Goal: Transaction & Acquisition: Obtain resource

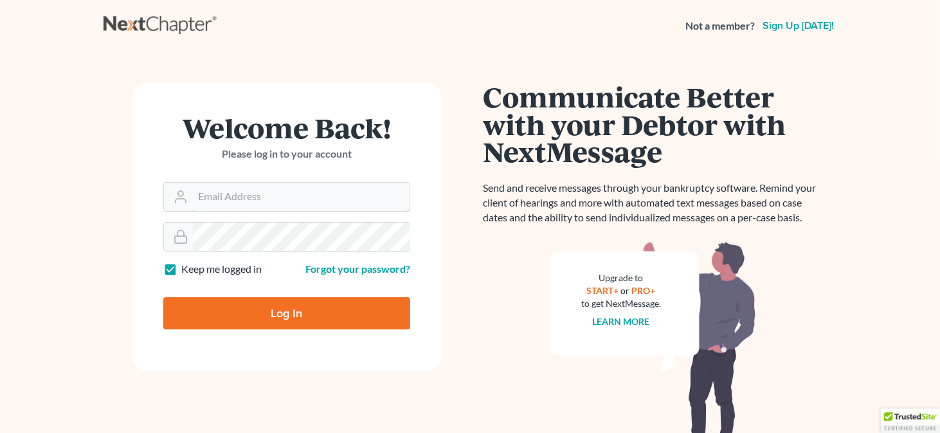
type input "[EMAIL_ADDRESS][DOMAIN_NAME]"
click at [249, 315] on input "Log In" at bounding box center [286, 313] width 247 height 32
type input "Thinking..."
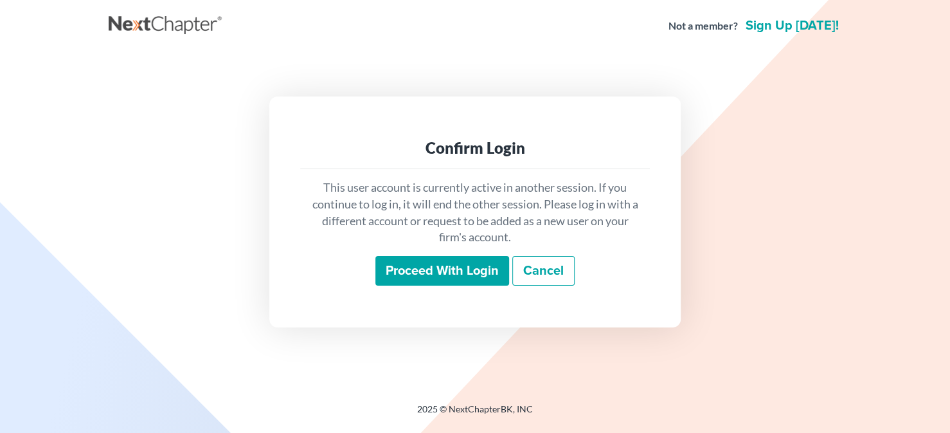
click at [463, 274] on input "Proceed with login" at bounding box center [442, 271] width 134 height 30
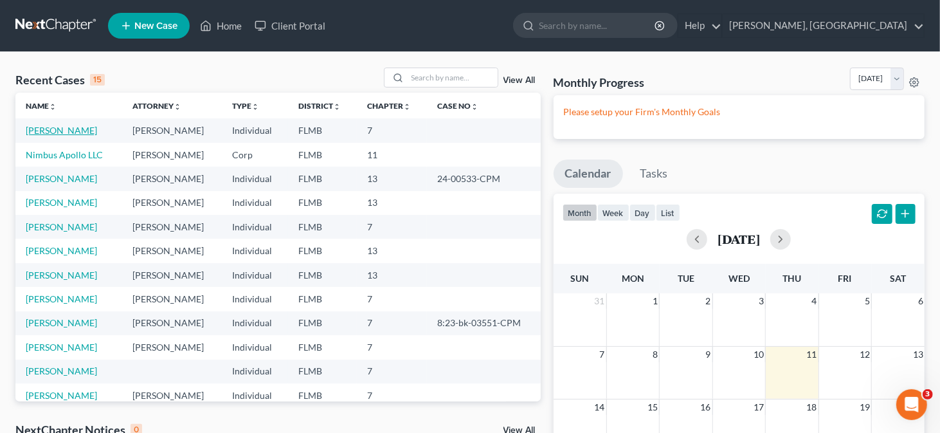
click at [75, 127] on link "[PERSON_NAME]" at bounding box center [61, 130] width 71 height 11
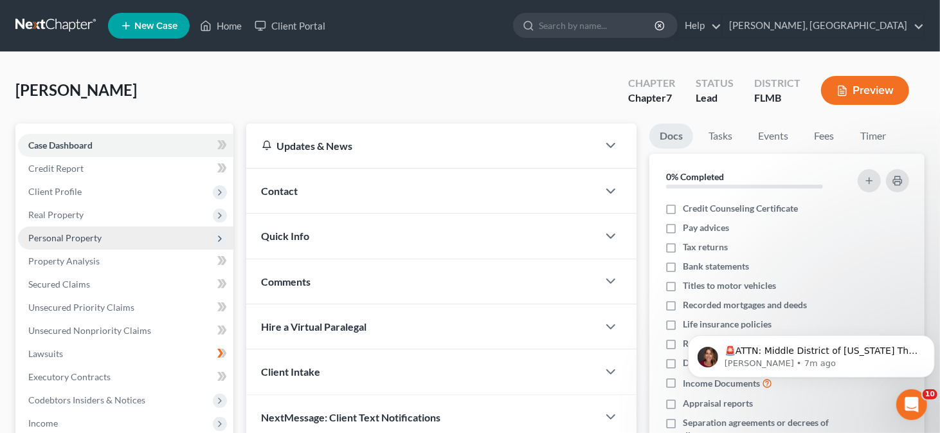
click at [98, 241] on span "Personal Property" at bounding box center [64, 237] width 73 height 11
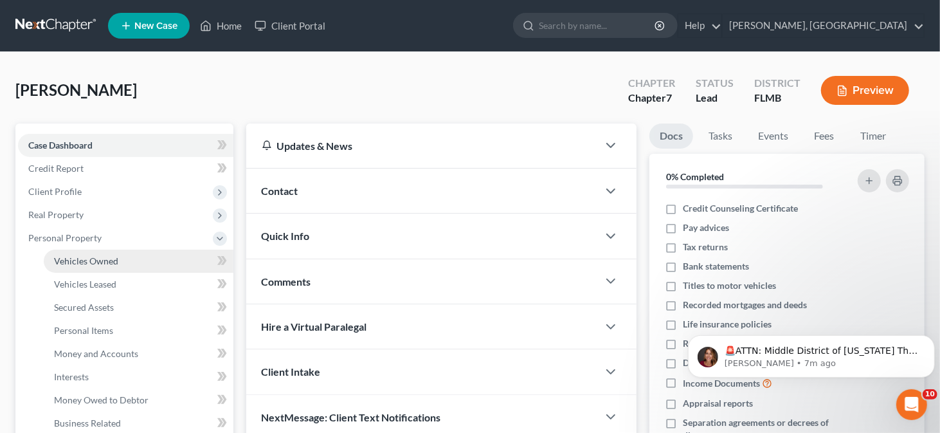
click at [143, 257] on link "Vehicles Owned" at bounding box center [139, 260] width 190 height 23
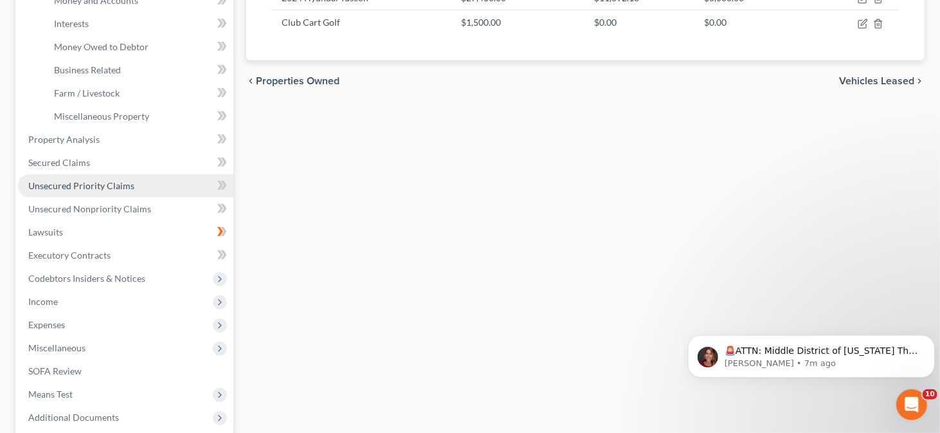
scroll to position [386, 0]
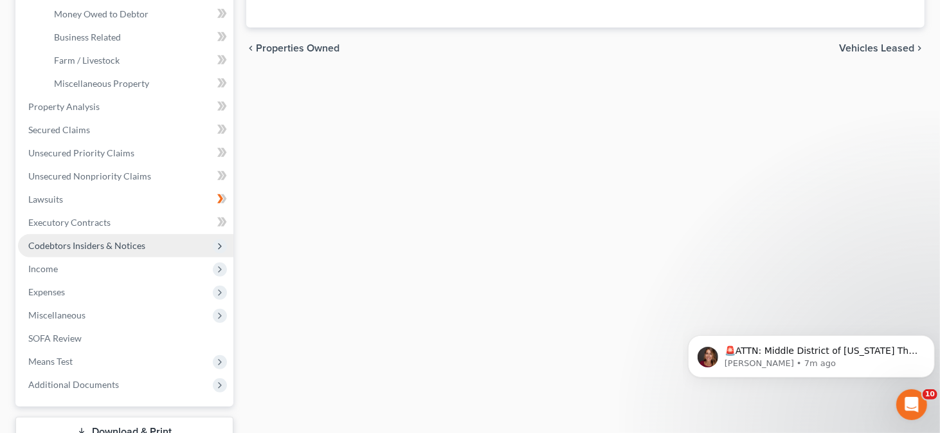
click at [143, 247] on span "Codebtors Insiders & Notices" at bounding box center [125, 245] width 215 height 23
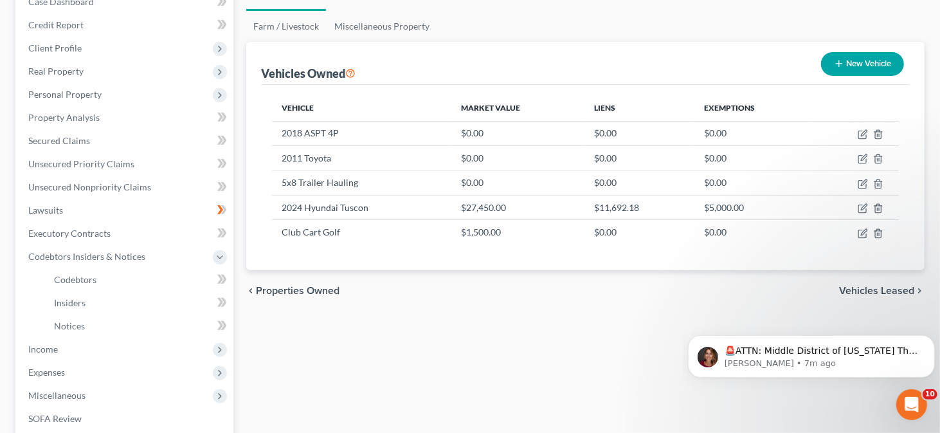
scroll to position [125, 0]
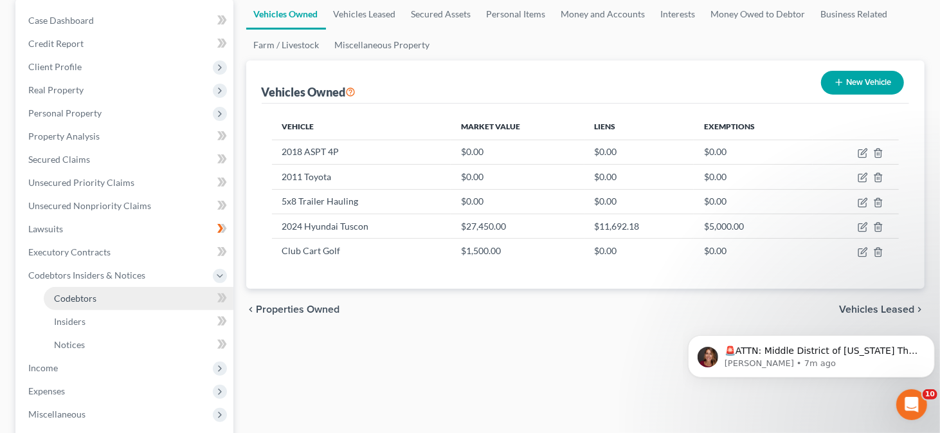
click at [110, 298] on link "Codebtors" at bounding box center [139, 298] width 190 height 23
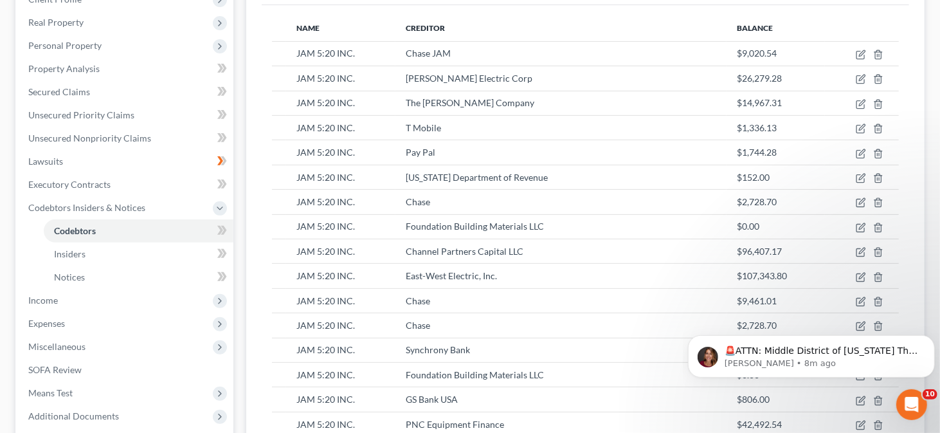
scroll to position [182, 0]
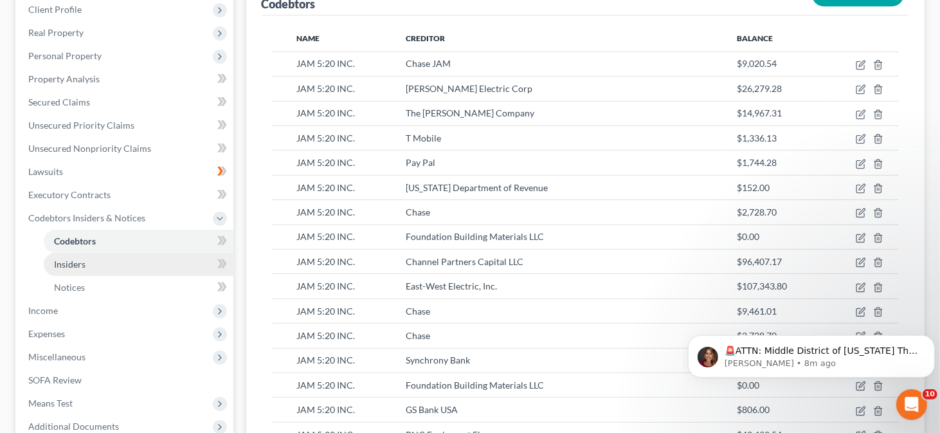
click at [120, 265] on link "Insiders" at bounding box center [139, 264] width 190 height 23
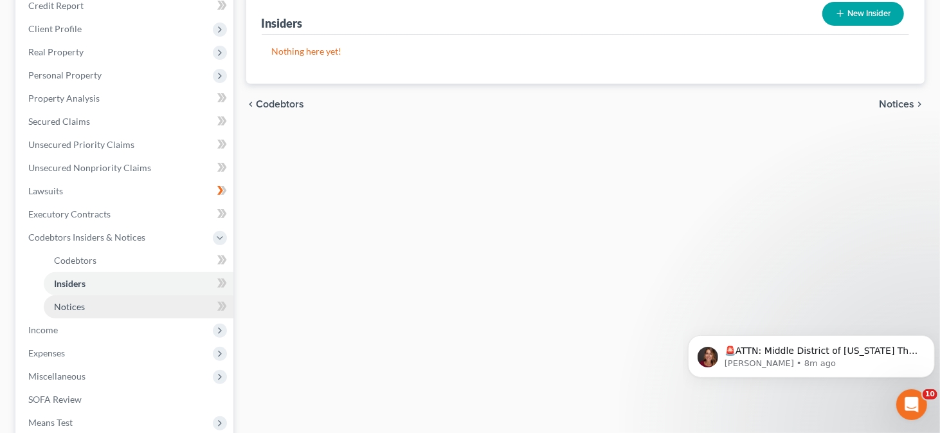
scroll to position [193, 0]
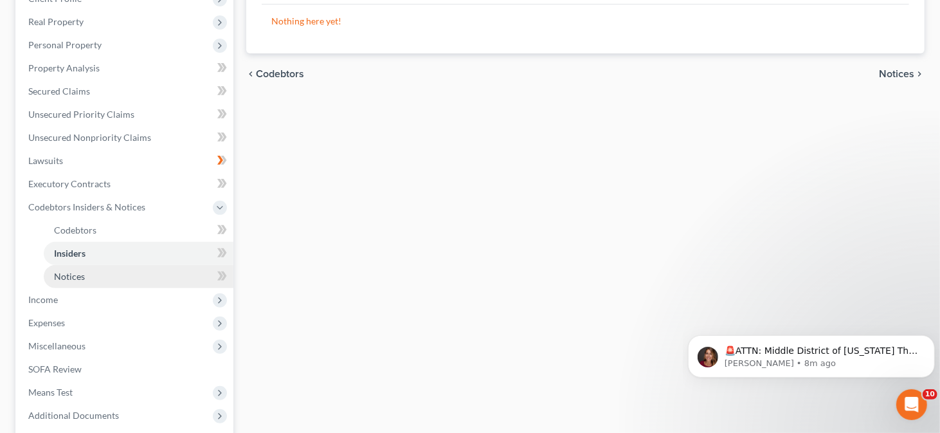
click at [109, 279] on link "Notices" at bounding box center [139, 276] width 190 height 23
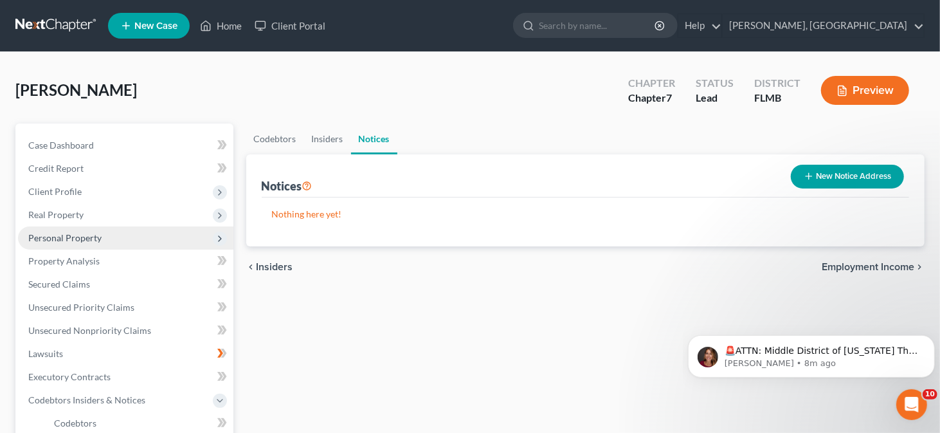
click at [95, 242] on span "Personal Property" at bounding box center [64, 237] width 73 height 11
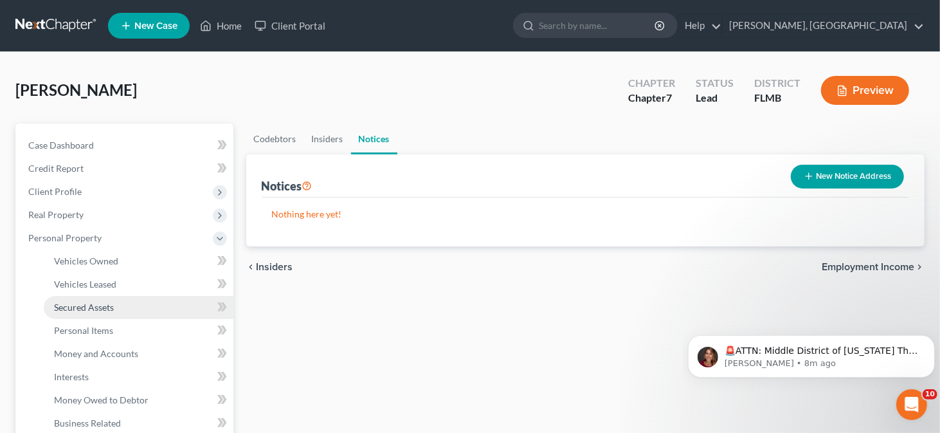
click at [119, 307] on link "Secured Assets" at bounding box center [139, 307] width 190 height 23
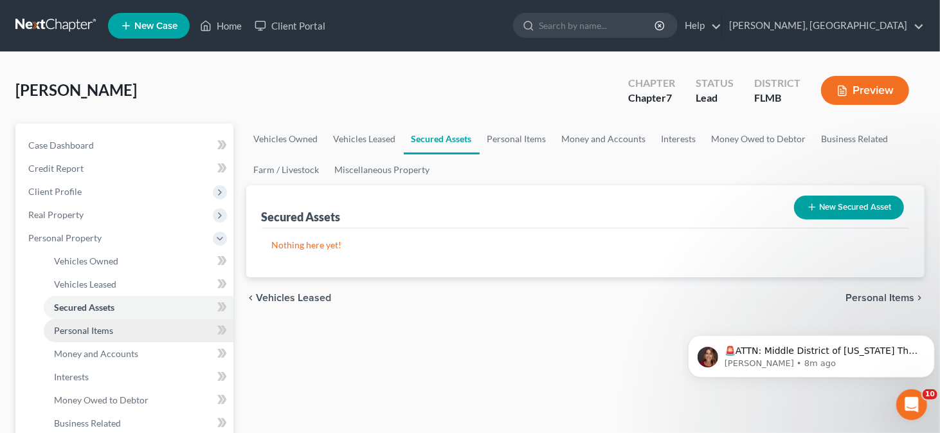
click at [115, 332] on link "Personal Items" at bounding box center [139, 330] width 190 height 23
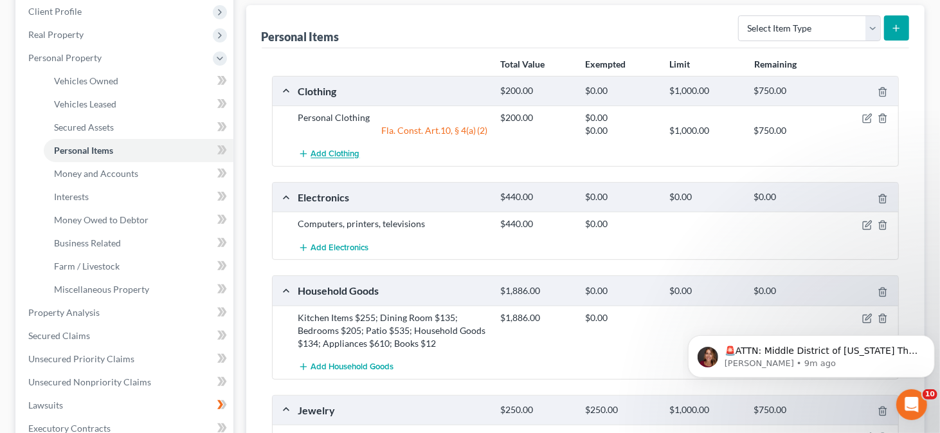
scroll to position [193, 0]
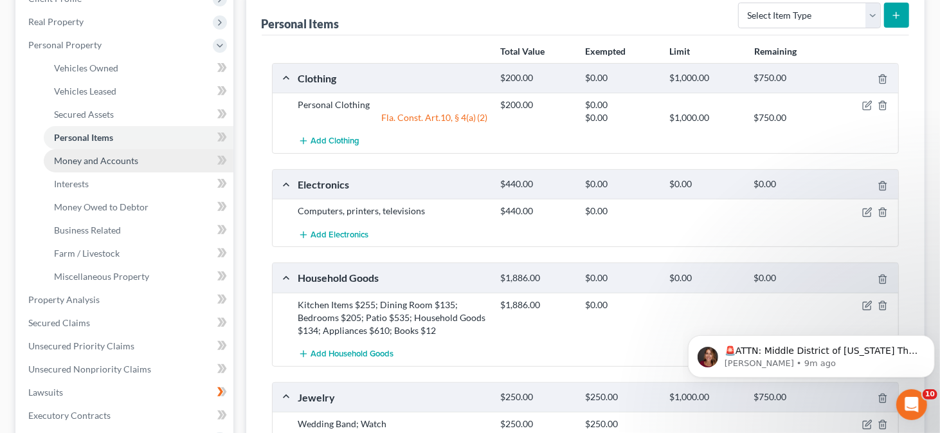
click at [130, 163] on span "Money and Accounts" at bounding box center [96, 160] width 84 height 11
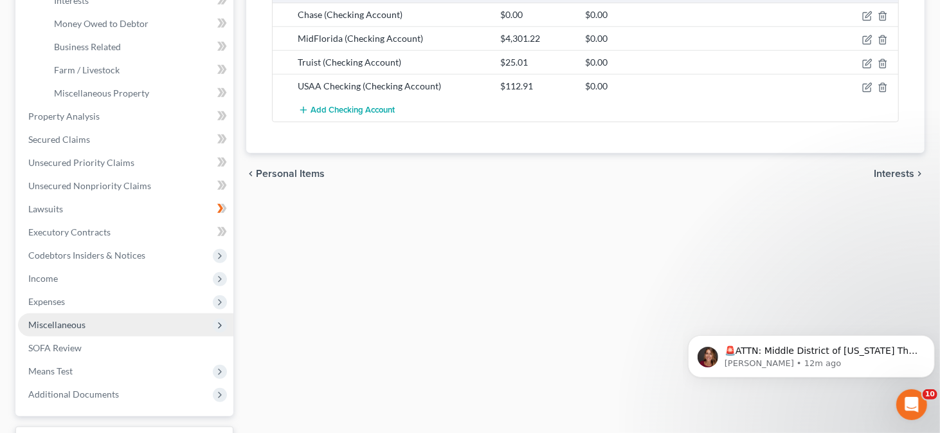
scroll to position [386, 0]
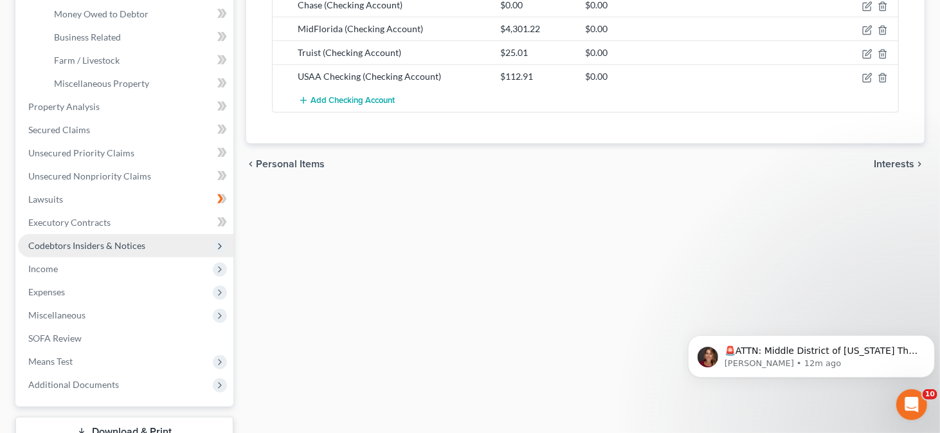
click at [89, 245] on span "Codebtors Insiders & Notices" at bounding box center [86, 245] width 117 height 11
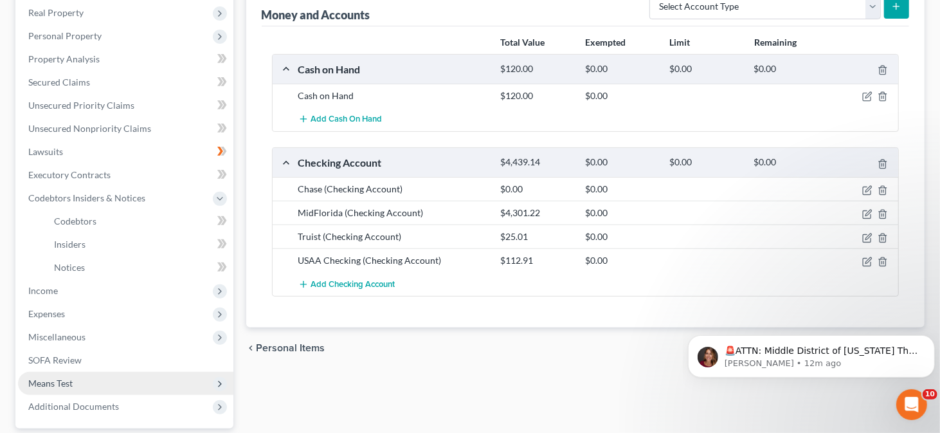
scroll to position [189, 0]
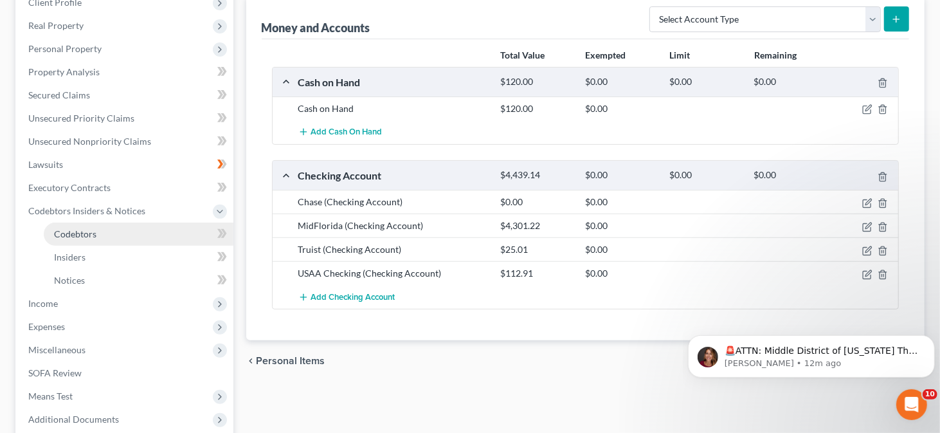
click at [123, 233] on link "Codebtors" at bounding box center [139, 233] width 190 height 23
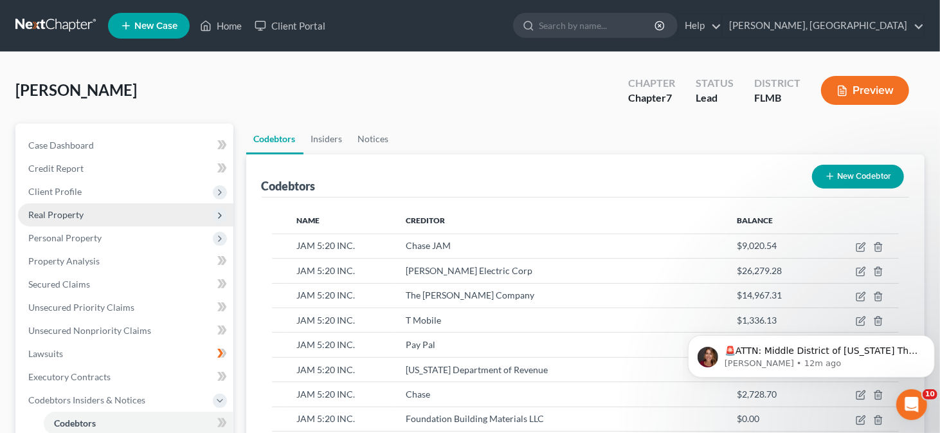
click at [73, 217] on span "Real Property" at bounding box center [55, 214] width 55 height 11
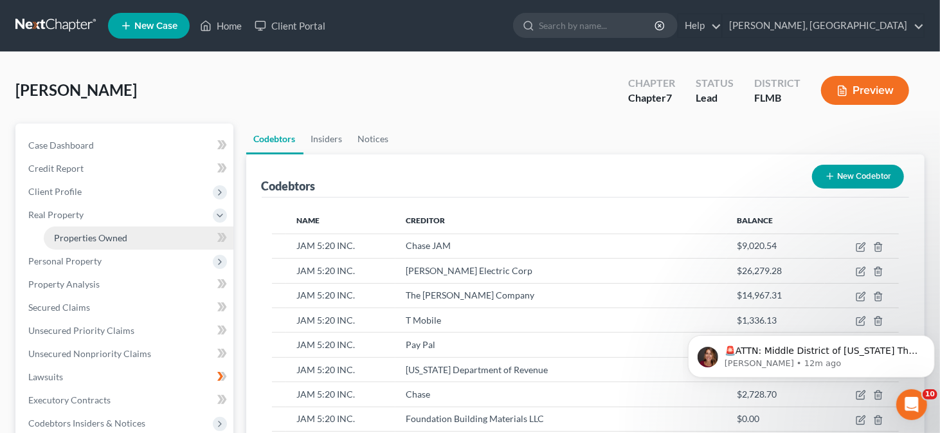
click at [92, 238] on span "Properties Owned" at bounding box center [90, 237] width 73 height 11
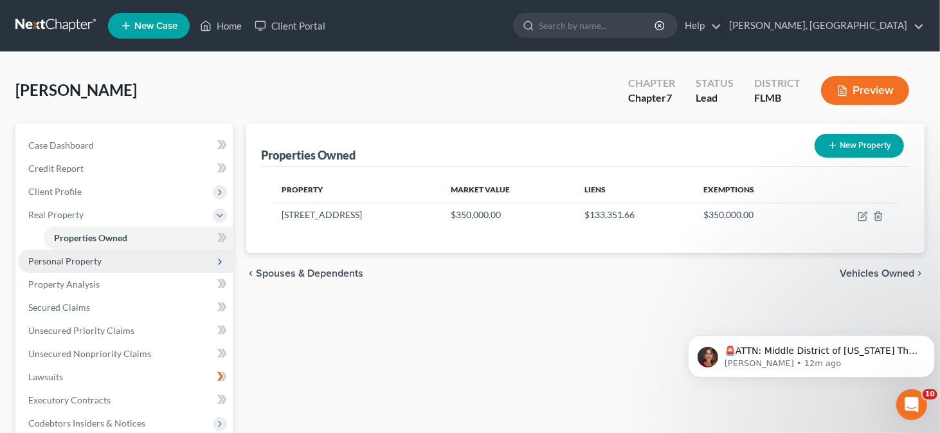
click at [84, 265] on span "Personal Property" at bounding box center [64, 260] width 73 height 11
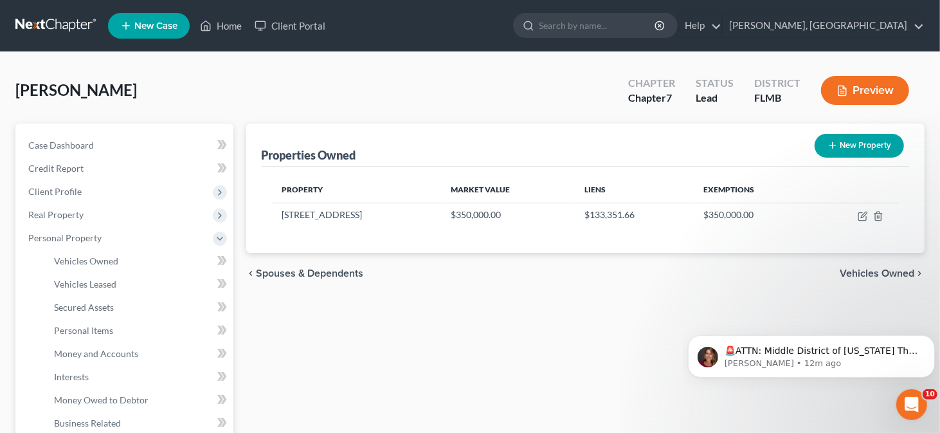
scroll to position [64, 0]
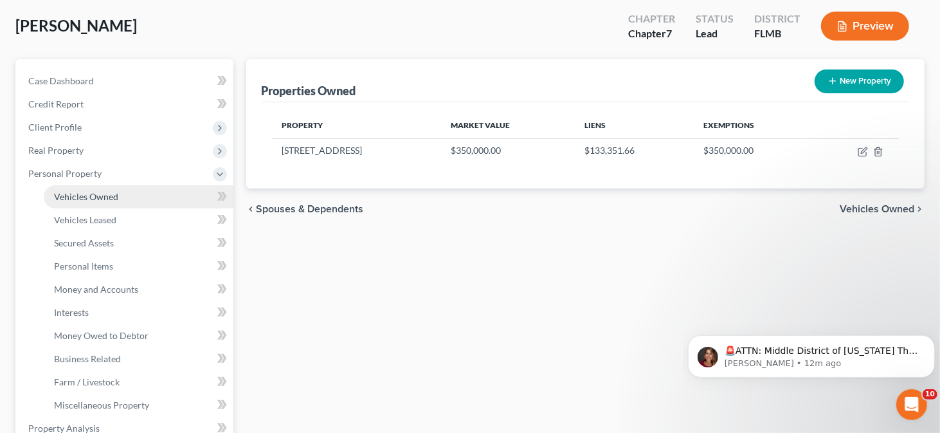
click at [84, 195] on span "Vehicles Owned" at bounding box center [86, 196] width 64 height 11
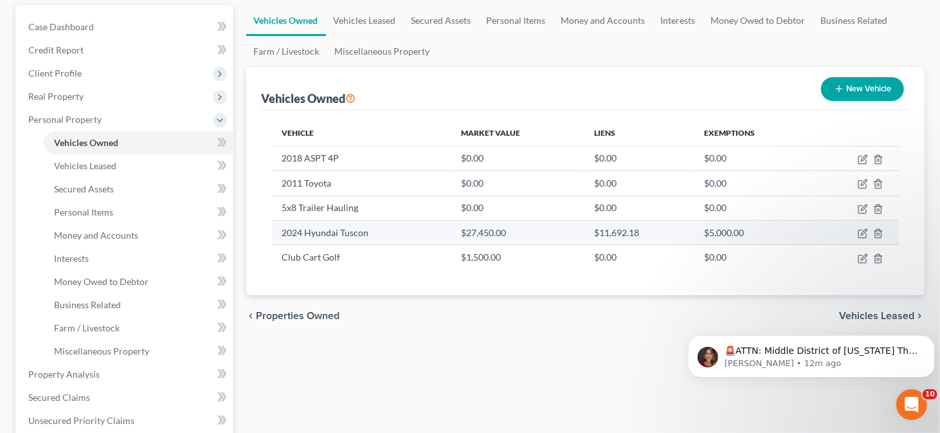
scroll to position [193, 0]
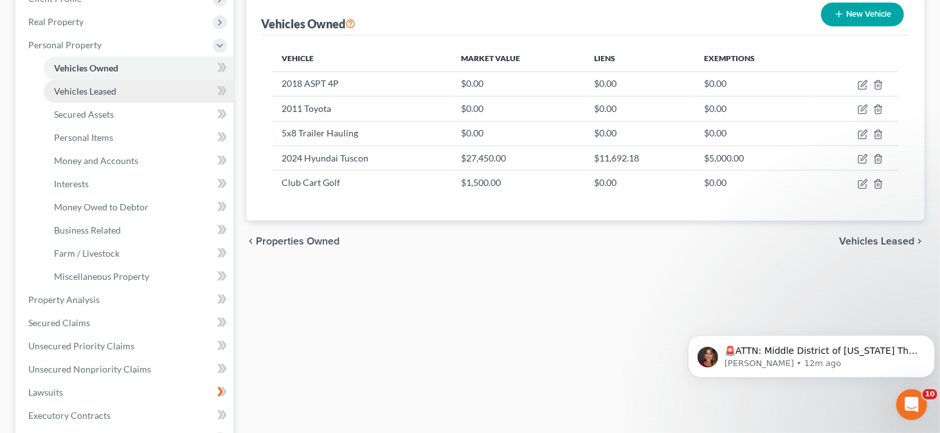
click at [92, 94] on span "Vehicles Leased" at bounding box center [85, 90] width 62 height 11
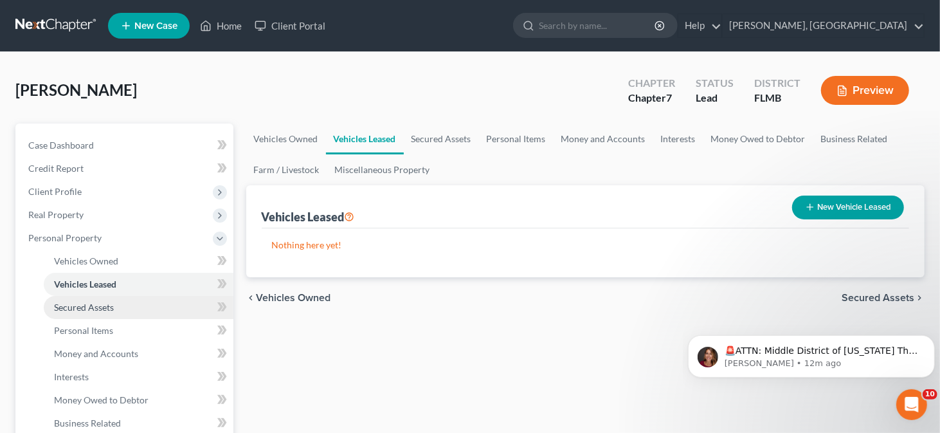
click at [85, 303] on span "Secured Assets" at bounding box center [84, 306] width 60 height 11
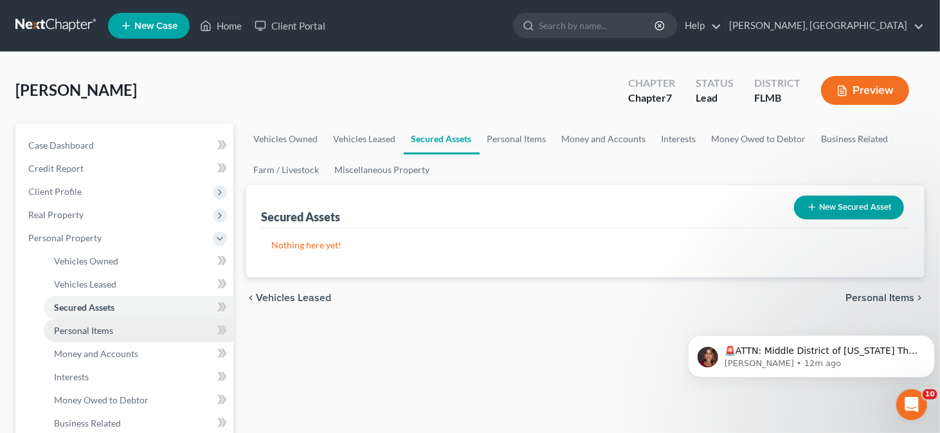
click at [96, 330] on span "Personal Items" at bounding box center [83, 330] width 59 height 11
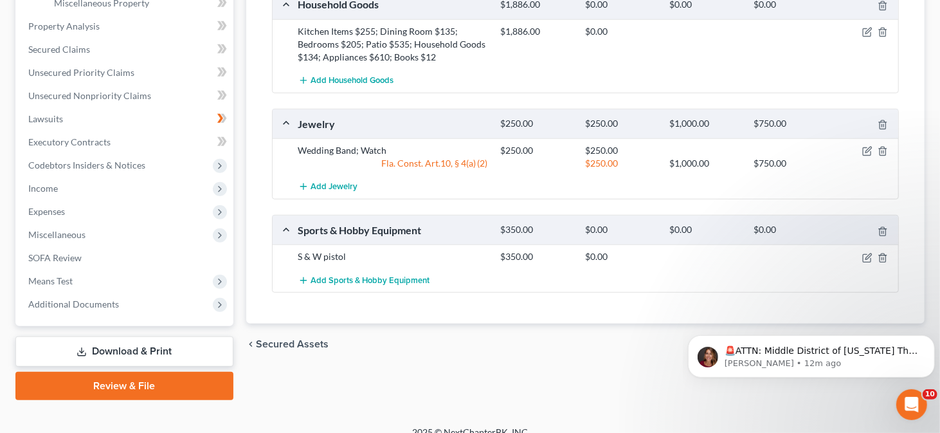
scroll to position [480, 0]
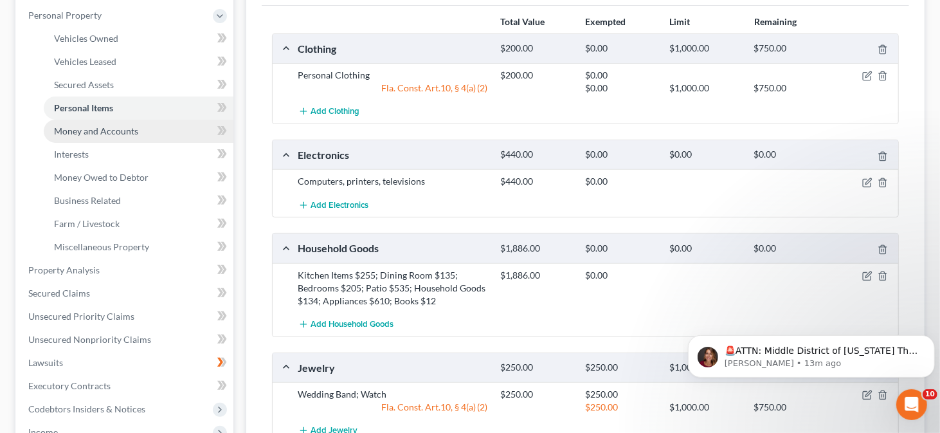
click at [95, 132] on span "Money and Accounts" at bounding box center [96, 130] width 84 height 11
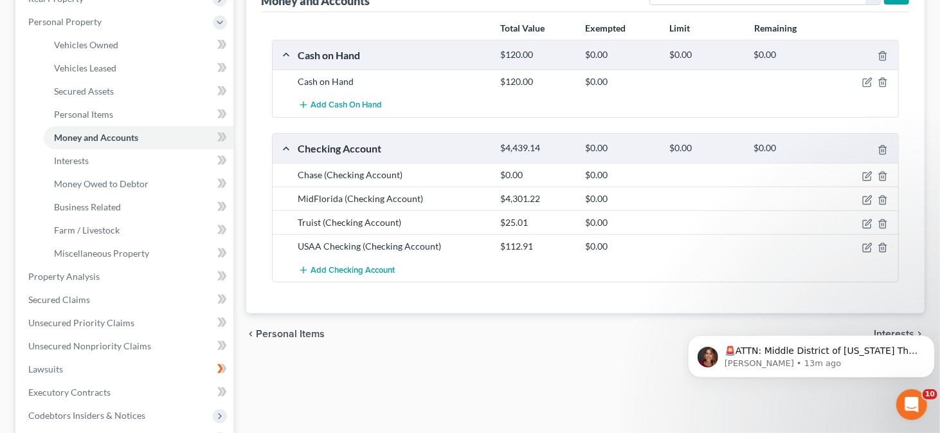
scroll to position [257, 0]
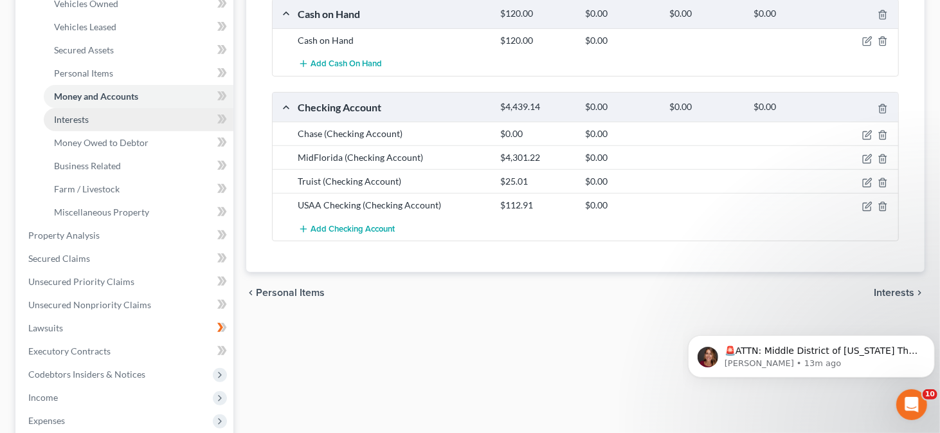
click at [90, 120] on link "Interests" at bounding box center [139, 119] width 190 height 23
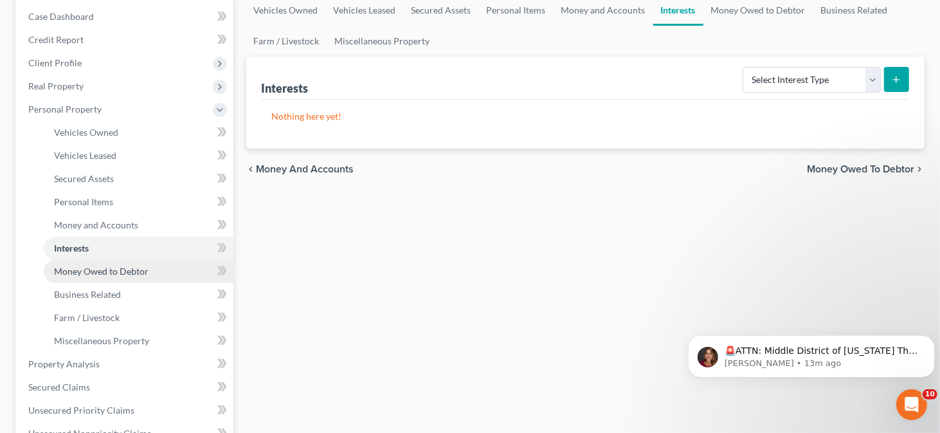
click at [103, 269] on span "Money Owed to Debtor" at bounding box center [101, 270] width 94 height 11
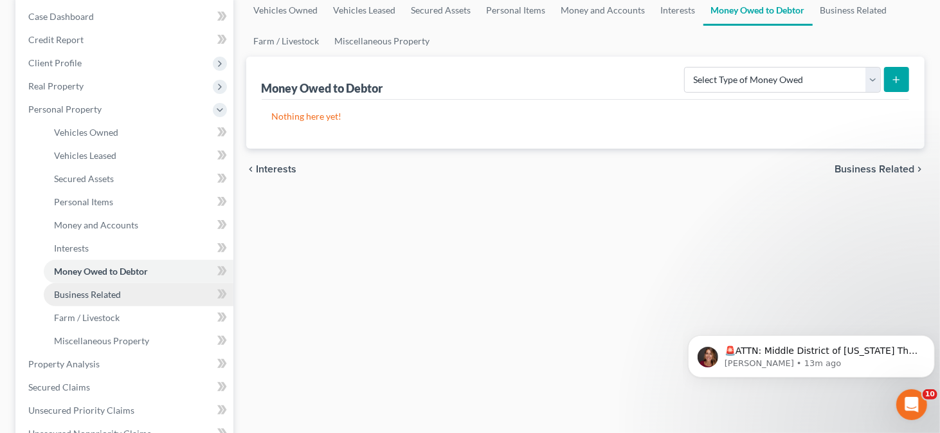
click at [112, 292] on span "Business Related" at bounding box center [87, 294] width 67 height 11
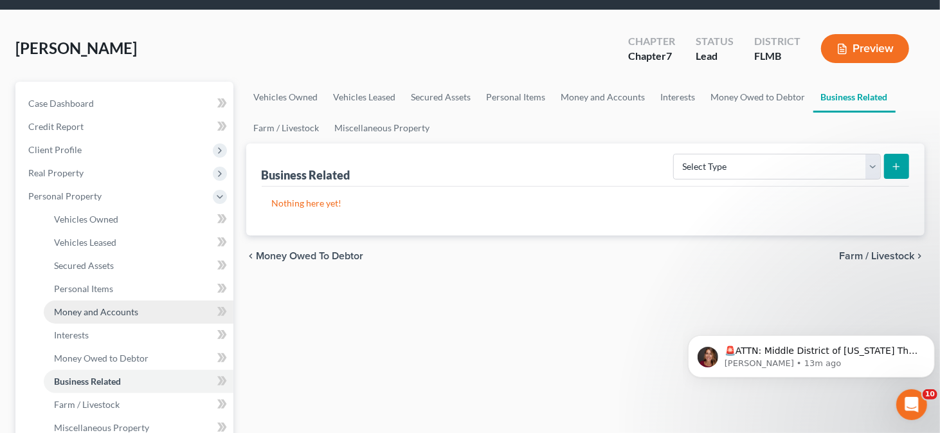
scroll to position [64, 0]
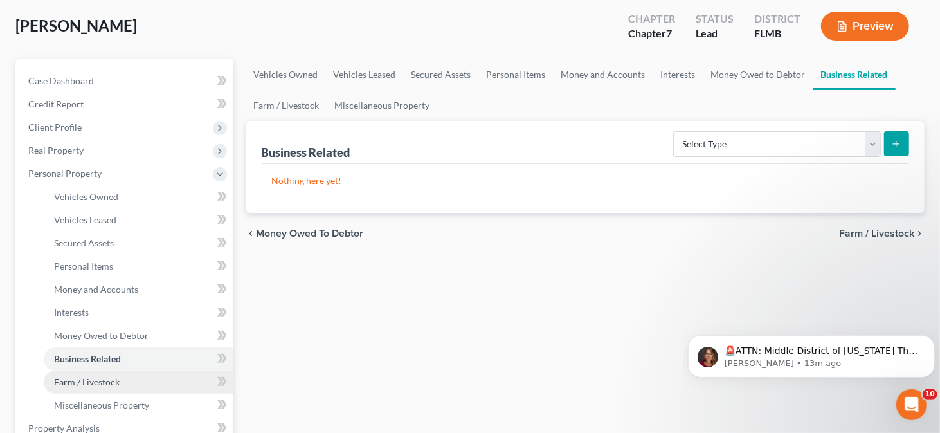
click at [91, 378] on span "Farm / Livestock" at bounding box center [87, 381] width 66 height 11
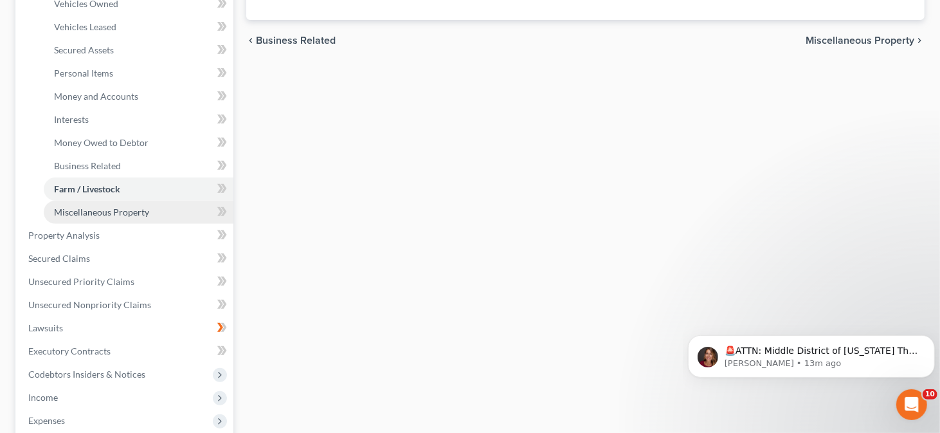
click at [102, 215] on span "Miscellaneous Property" at bounding box center [101, 211] width 95 height 11
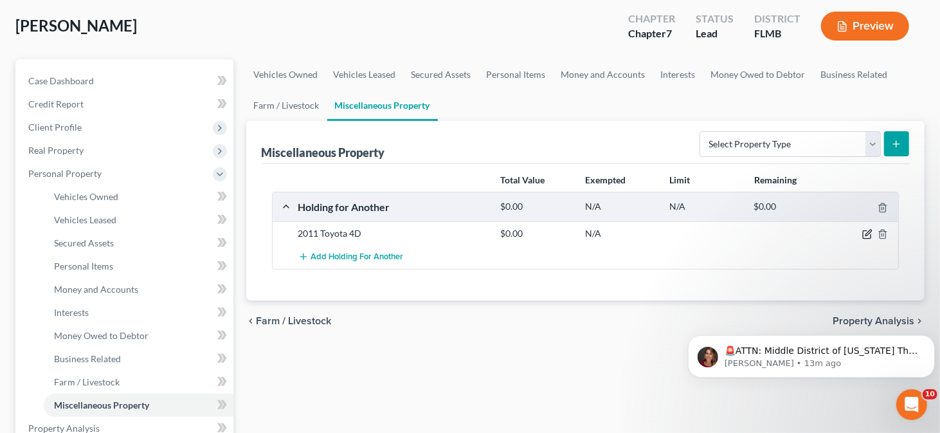
click at [865, 232] on icon "button" at bounding box center [867, 234] width 10 height 10
select select "9"
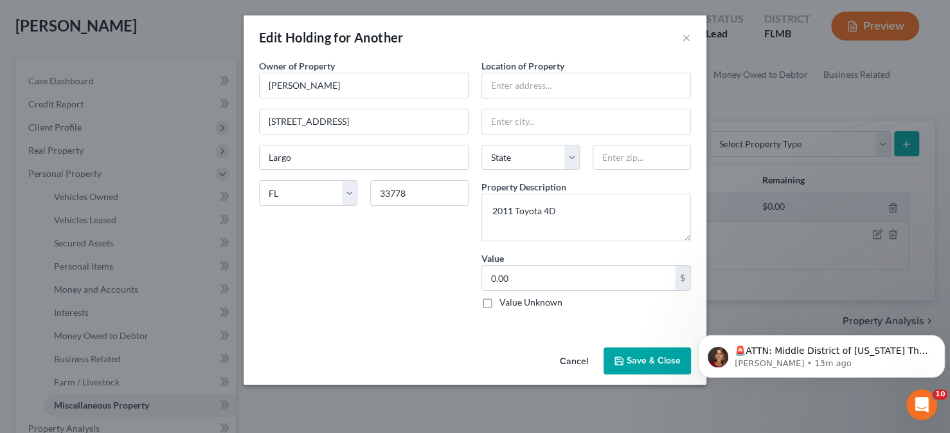
click at [580, 361] on button "Cancel" at bounding box center [574, 361] width 49 height 26
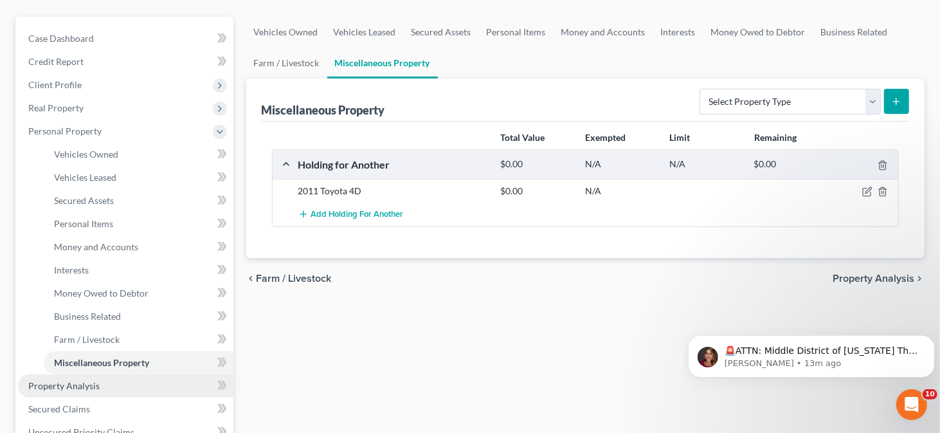
scroll to position [193, 0]
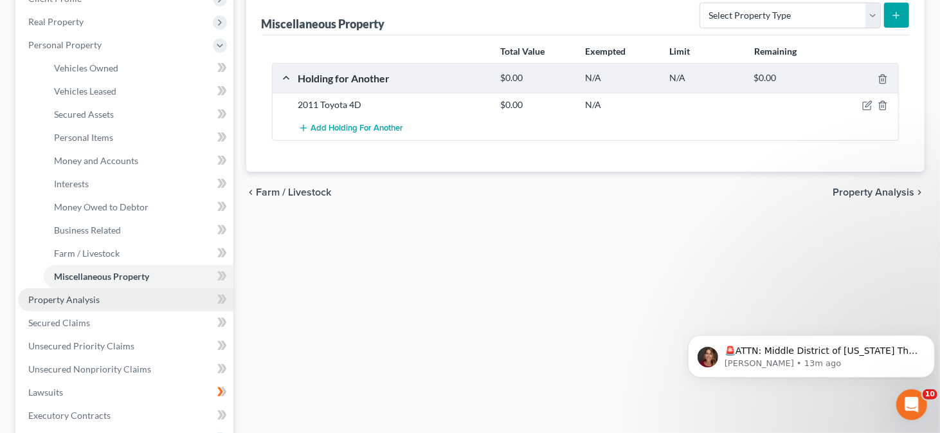
click at [141, 303] on link "Property Analysis" at bounding box center [125, 299] width 215 height 23
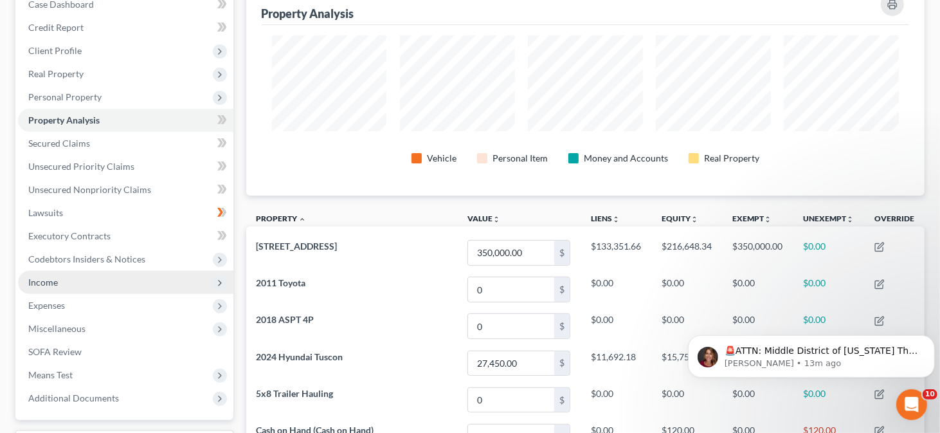
scroll to position [163, 0]
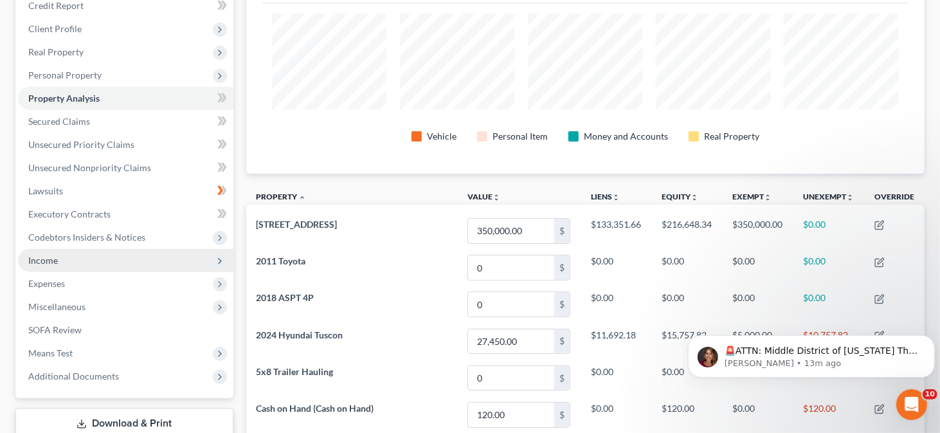
click at [87, 260] on span "Income" at bounding box center [125, 260] width 215 height 23
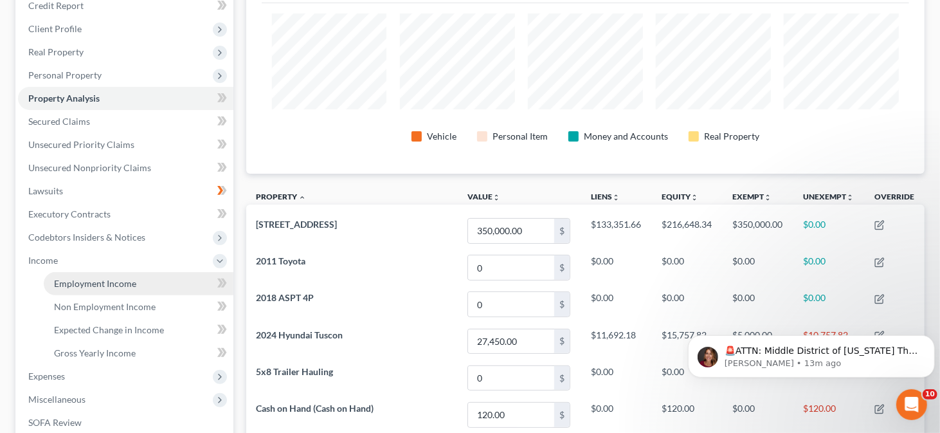
click at [126, 284] on span "Employment Income" at bounding box center [95, 283] width 82 height 11
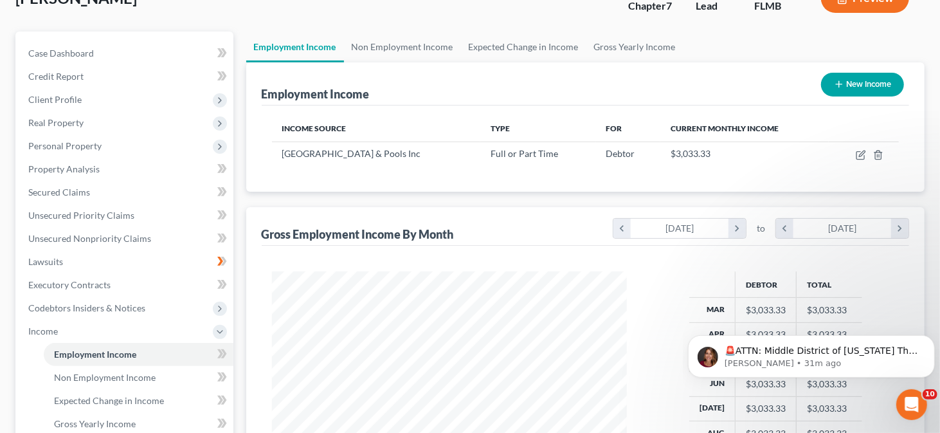
scroll to position [19, 0]
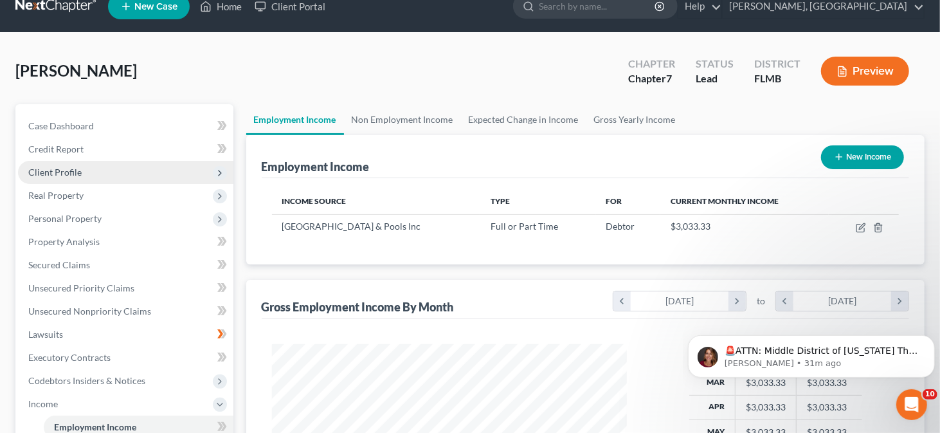
click at [71, 174] on span "Client Profile" at bounding box center [54, 171] width 53 height 11
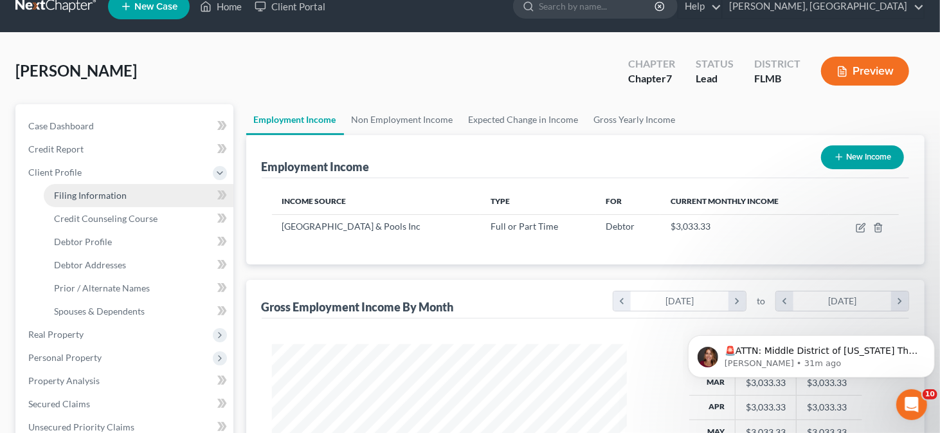
click at [115, 194] on span "Filing Information" at bounding box center [90, 195] width 73 height 11
select select "1"
select select "0"
select select "9"
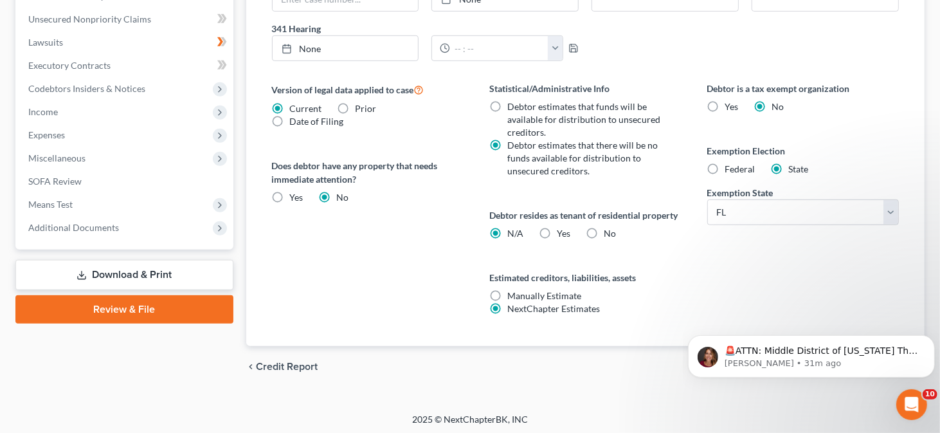
scroll to position [450, 0]
click at [787, 355] on p "🚨ATTN: Middle District of Florida The court has added a new Credit Counseling F…" at bounding box center [821, 350] width 194 height 13
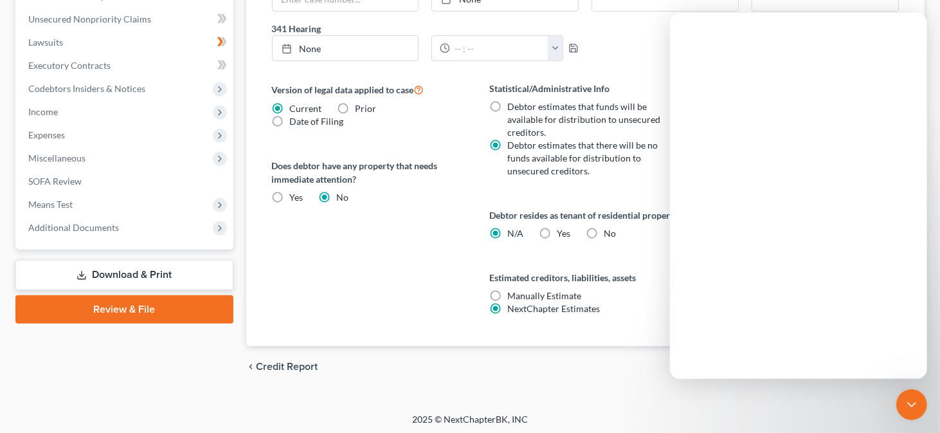
scroll to position [0, 0]
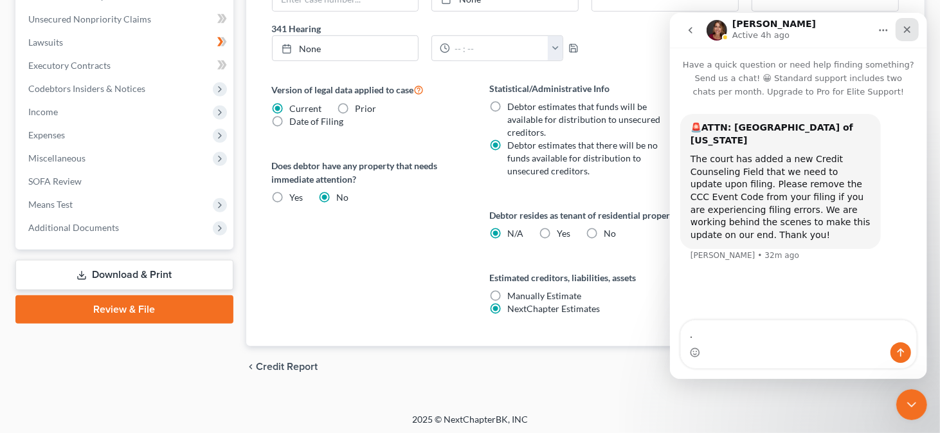
type textarea "."
click at [906, 30] on icon "Close" at bounding box center [906, 29] width 10 height 10
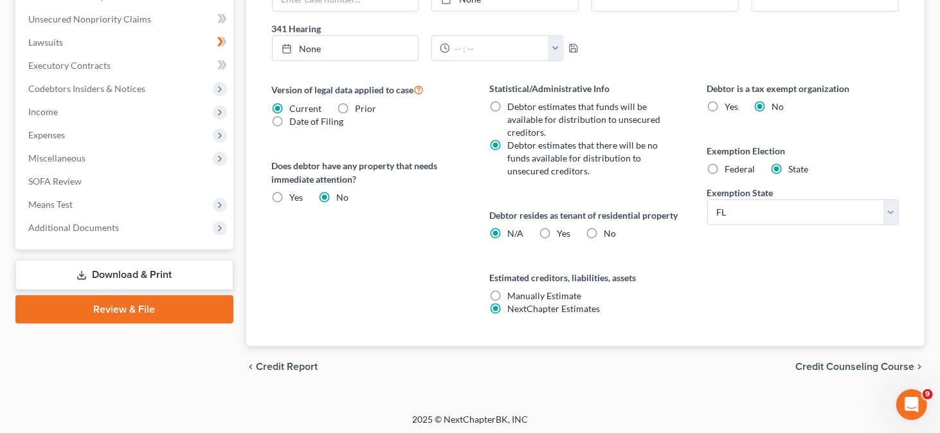
click at [876, 364] on span "Credit Counseling Course" at bounding box center [854, 366] width 119 height 10
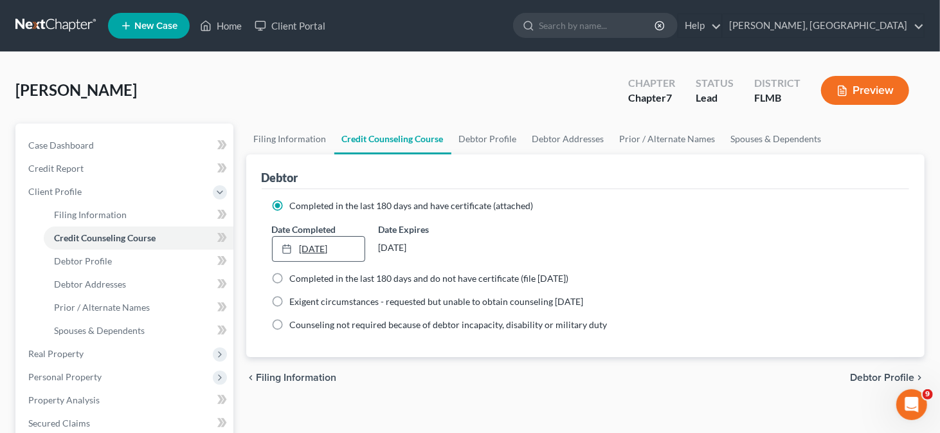
type input "9/11/2025"
click at [341, 249] on link "9/11/2025" at bounding box center [319, 249] width 93 height 24
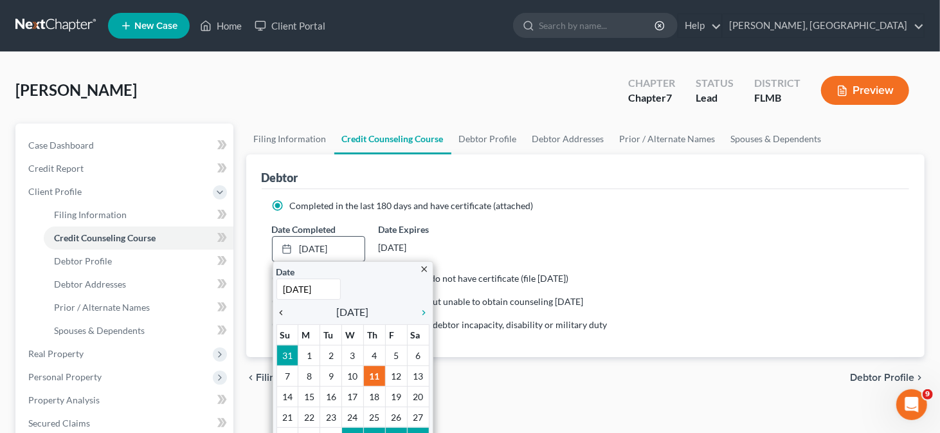
click at [282, 310] on icon "chevron_left" at bounding box center [284, 312] width 17 height 10
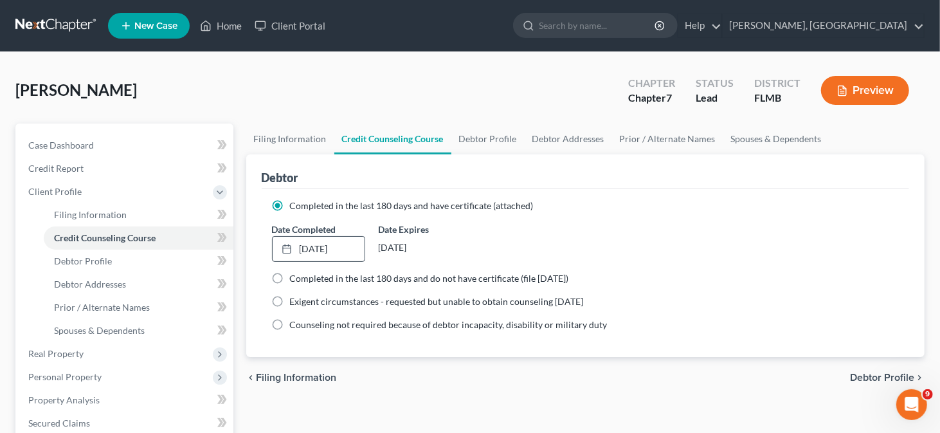
click at [884, 377] on span "Debtor Profile" at bounding box center [882, 377] width 64 height 10
select select "1"
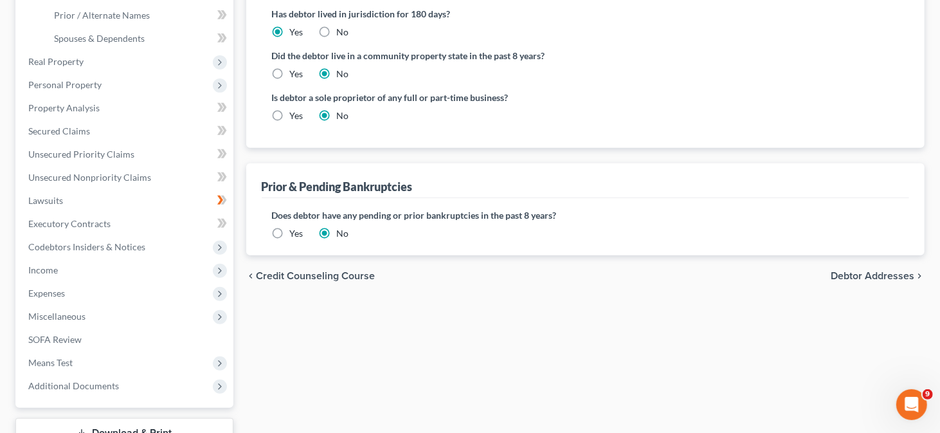
scroll to position [321, 0]
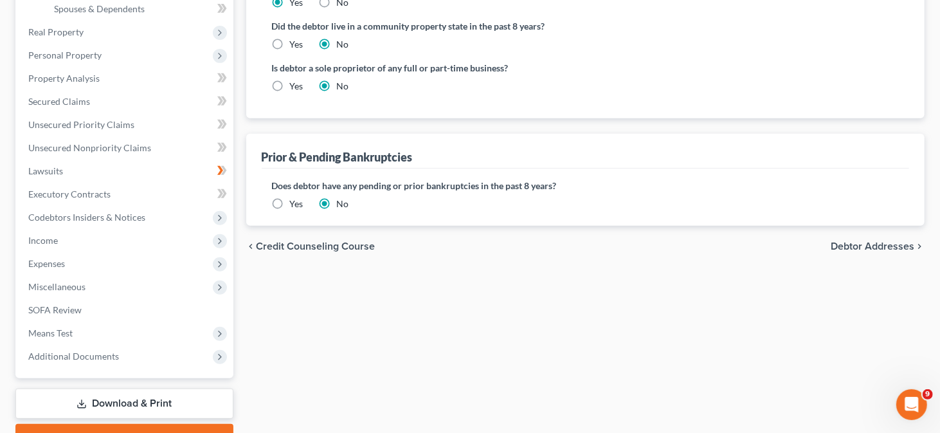
click at [859, 246] on span "Debtor Addresses" at bounding box center [873, 246] width 84 height 10
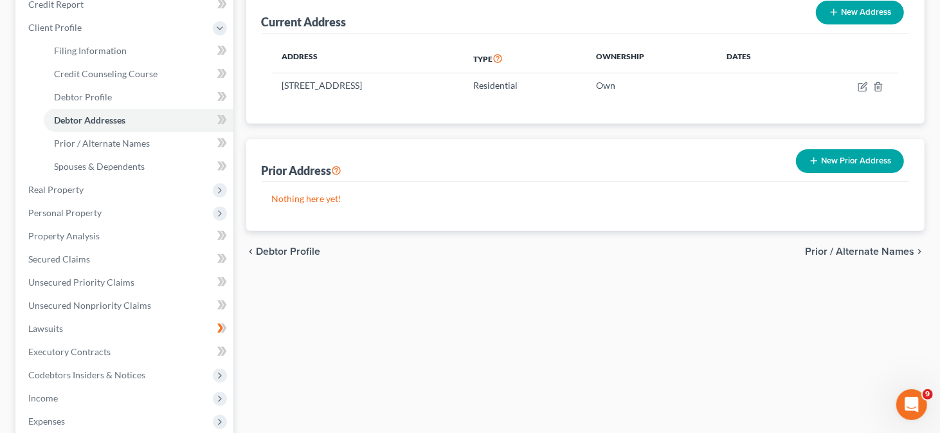
scroll to position [193, 0]
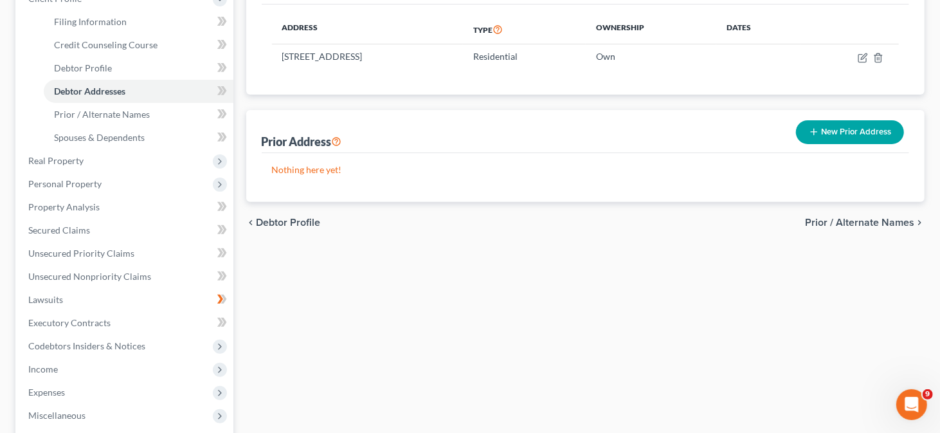
click at [835, 217] on span "Prior / Alternate Names" at bounding box center [859, 222] width 109 height 10
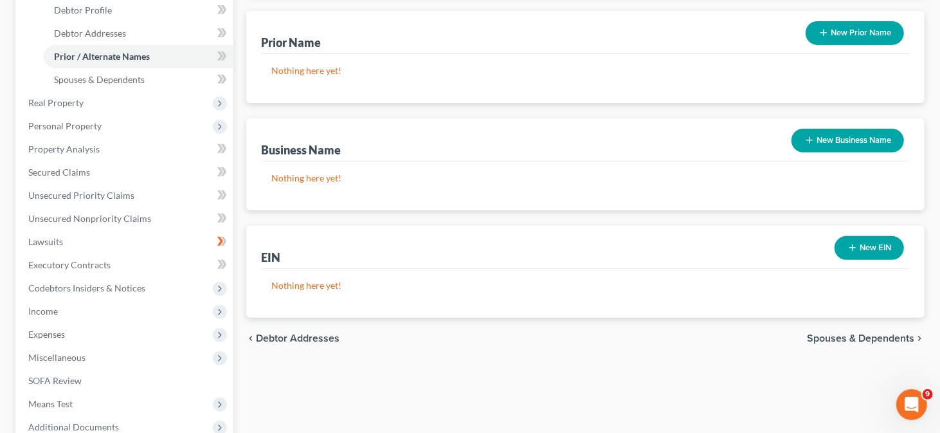
scroll to position [257, 0]
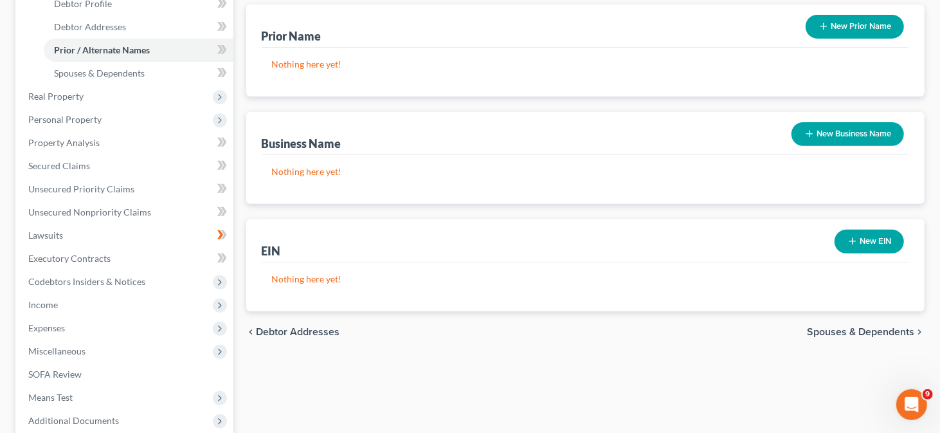
click at [895, 332] on span "Spouses & Dependents" at bounding box center [860, 332] width 107 height 10
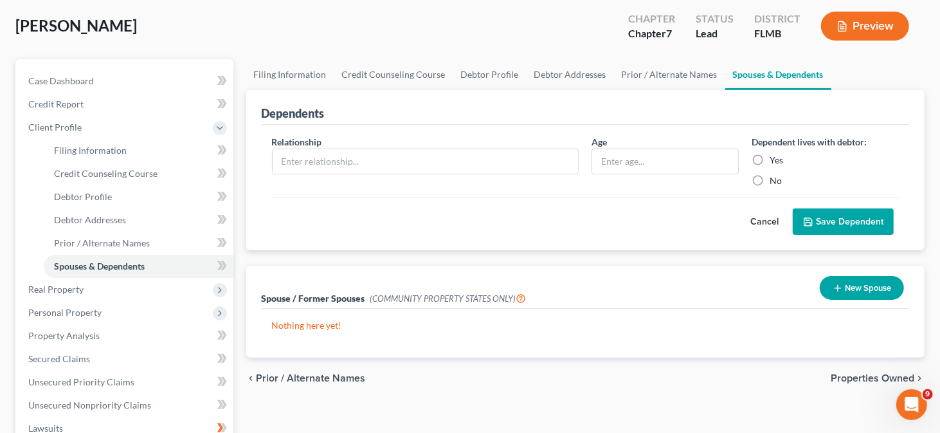
scroll to position [129, 0]
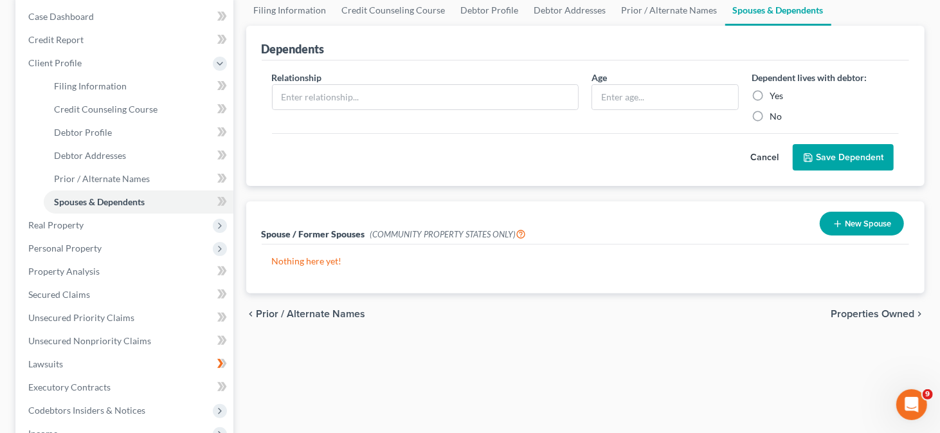
click at [888, 310] on span "Properties Owned" at bounding box center [873, 314] width 84 height 10
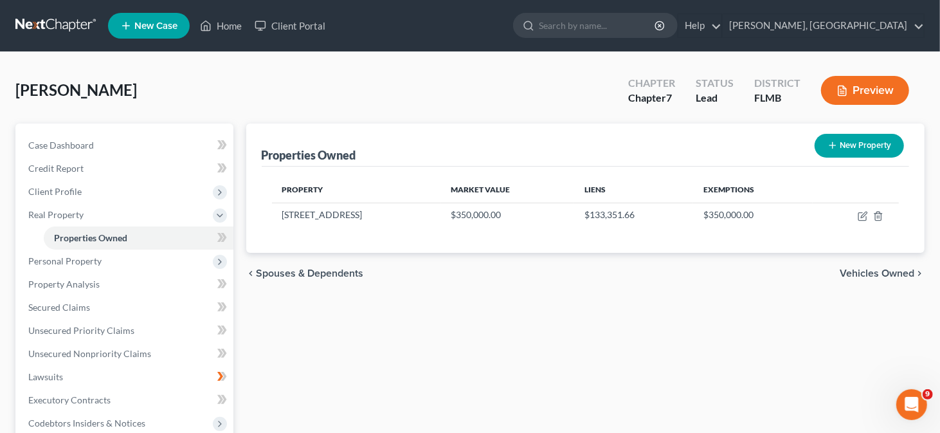
click at [875, 269] on span "Vehicles Owned" at bounding box center [877, 273] width 75 height 10
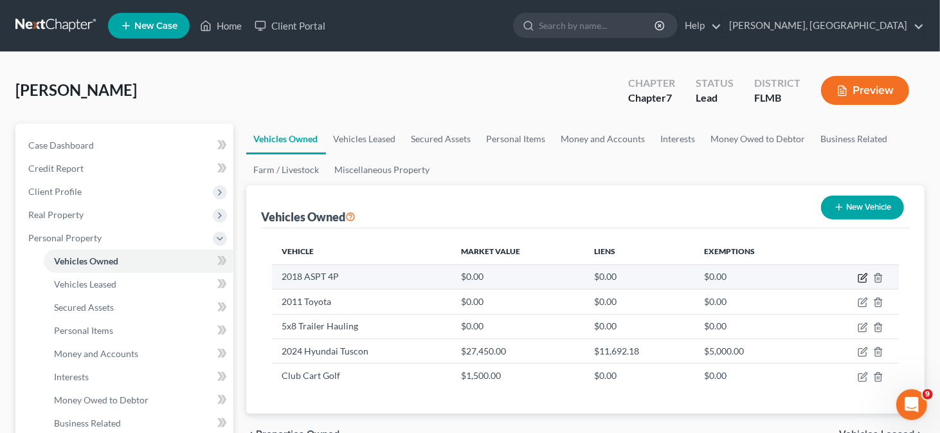
click at [863, 280] on icon "button" at bounding box center [862, 278] width 8 height 8
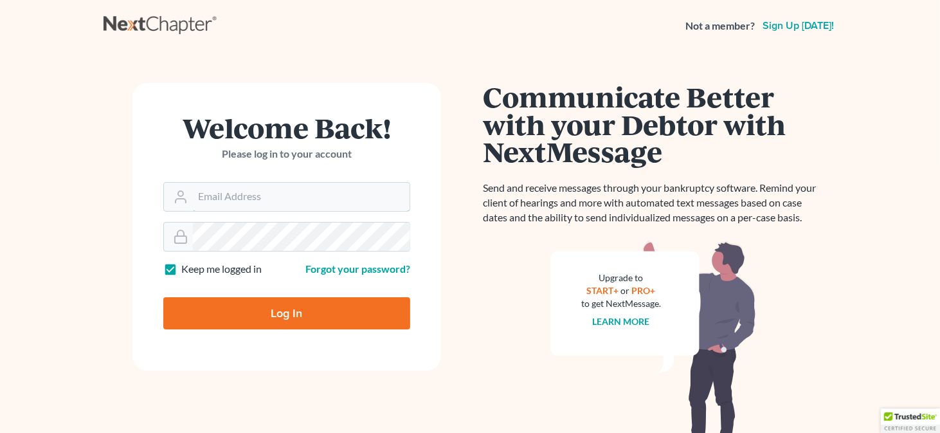
type input "rubaiilaw@gmail.com"
click at [278, 313] on input "Log In" at bounding box center [286, 313] width 247 height 32
type input "Thinking..."
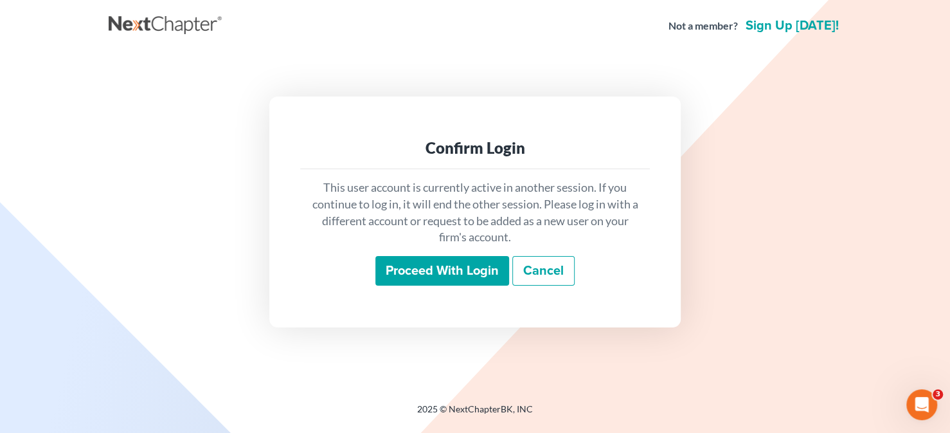
click at [408, 276] on input "Proceed with login" at bounding box center [442, 271] width 134 height 30
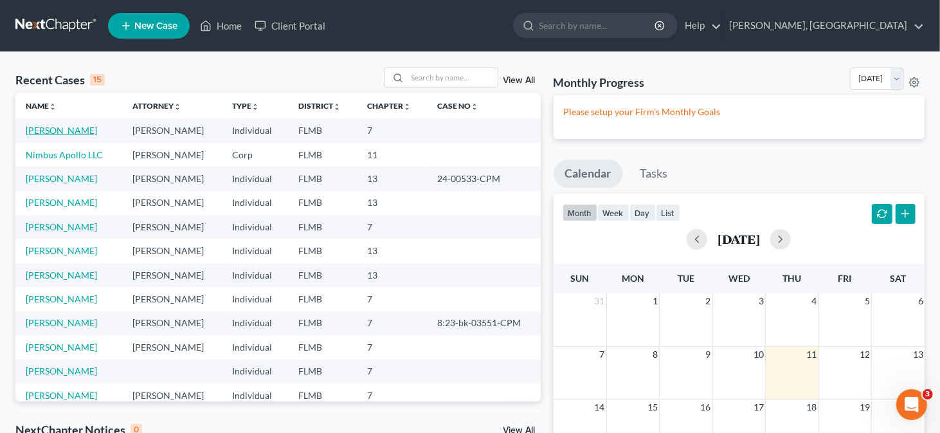
drag, startPoint x: 72, startPoint y: 127, endPoint x: 90, endPoint y: 127, distance: 18.0
click at [73, 127] on link "[PERSON_NAME]" at bounding box center [61, 130] width 71 height 11
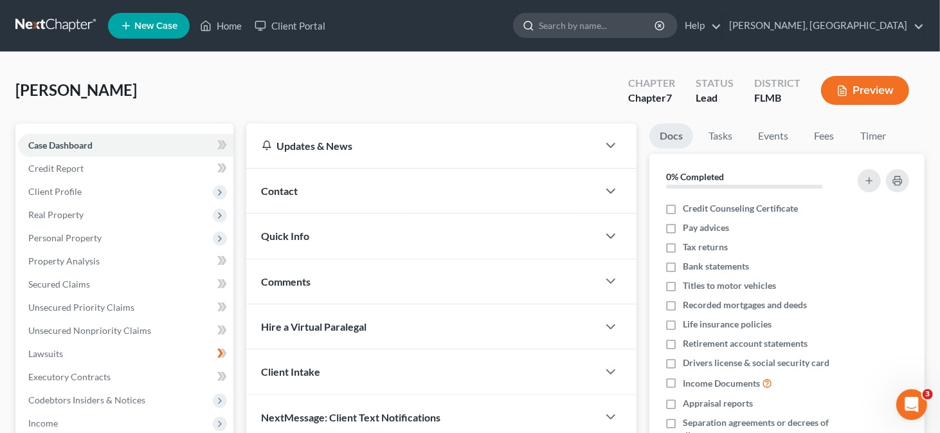
click at [656, 27] on input "search" at bounding box center [598, 25] width 118 height 24
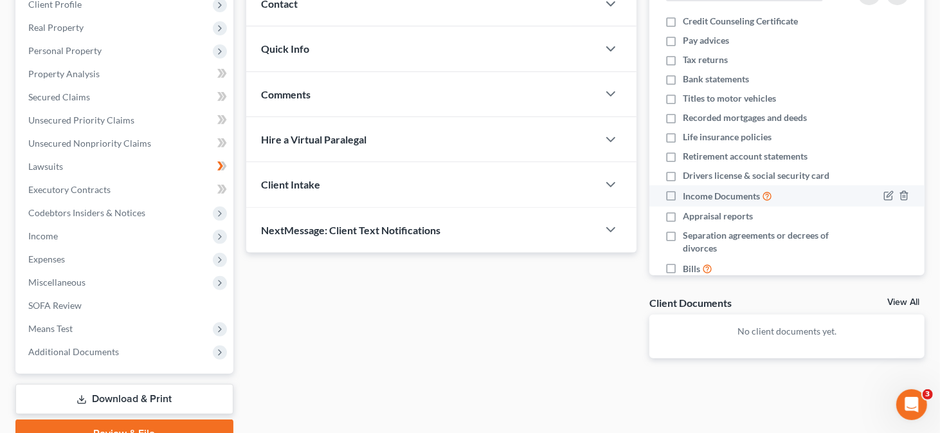
scroll to position [193, 0]
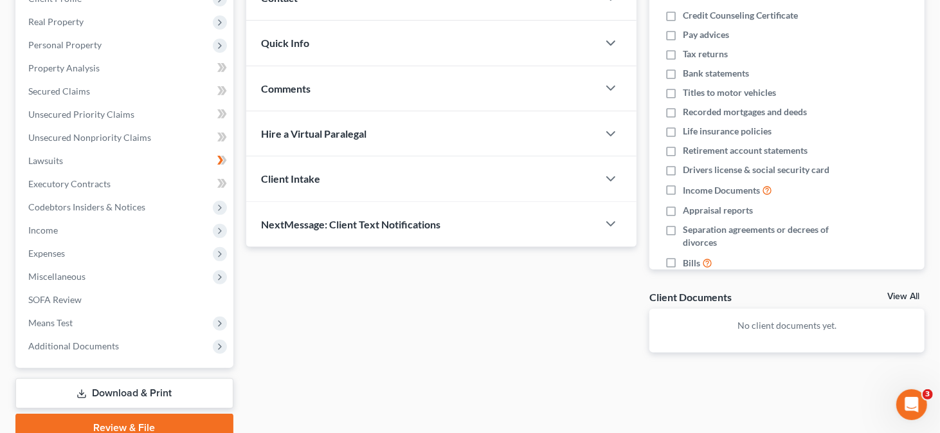
click at [123, 391] on link "Download & Print" at bounding box center [124, 393] width 218 height 30
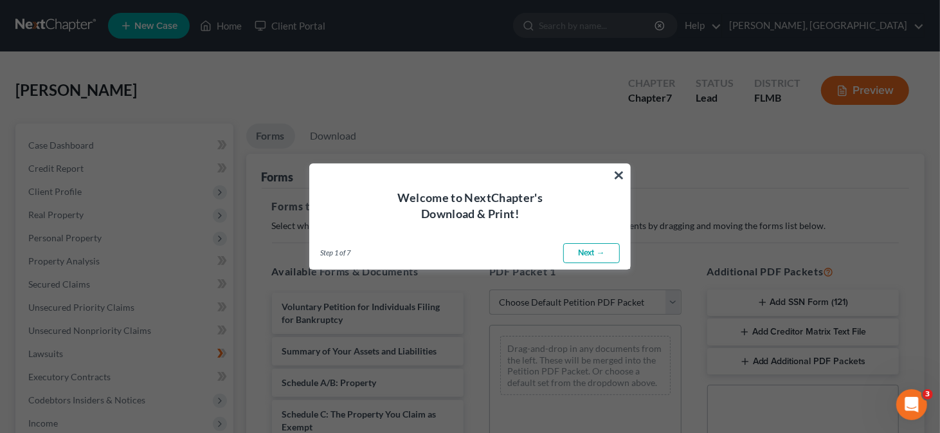
click at [602, 253] on link "Next →" at bounding box center [591, 253] width 57 height 21
select select "0"
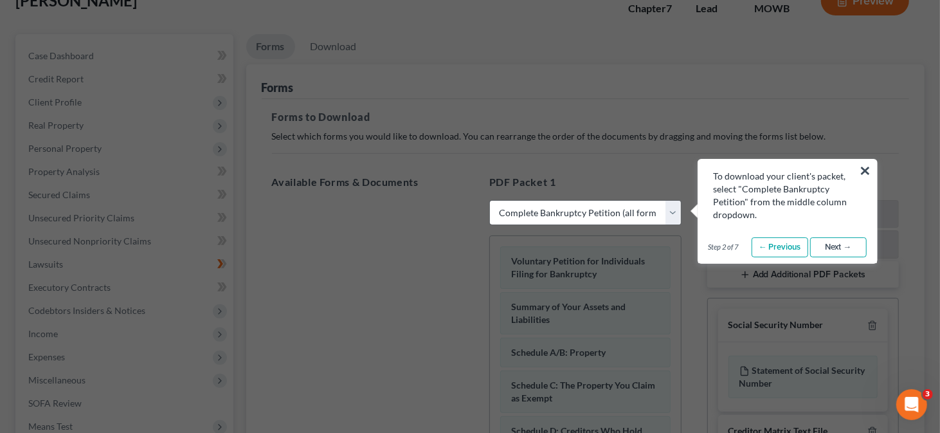
scroll to position [129, 0]
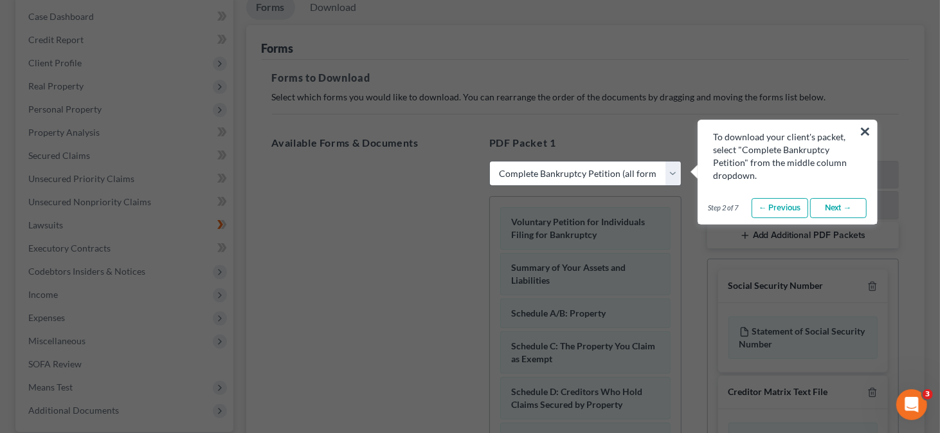
click at [846, 205] on link "Next →" at bounding box center [838, 208] width 57 height 21
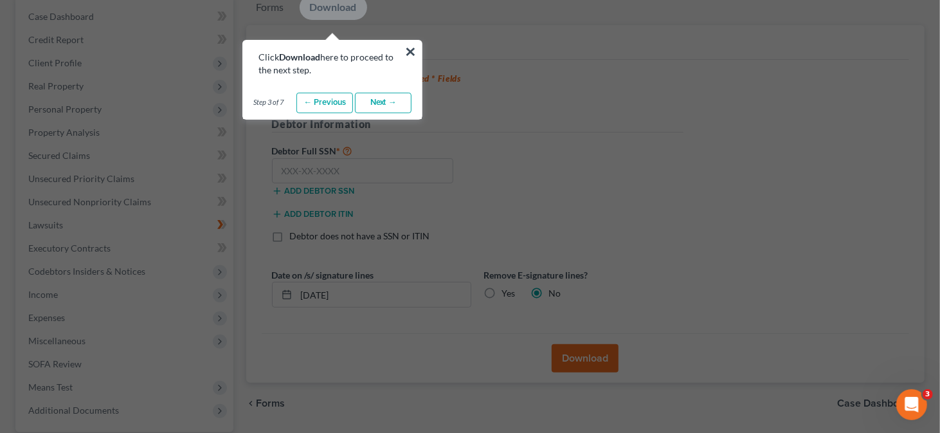
click at [375, 104] on link "Next →" at bounding box center [383, 103] width 57 height 21
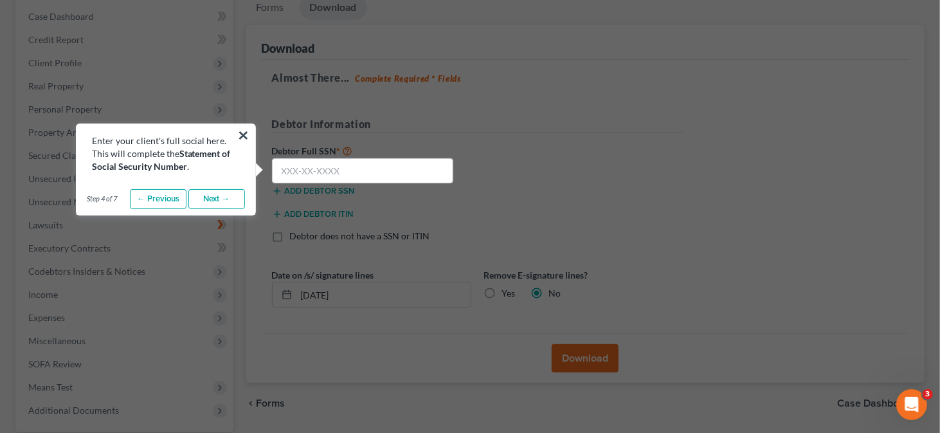
click at [224, 200] on link "Next →" at bounding box center [216, 199] width 57 height 21
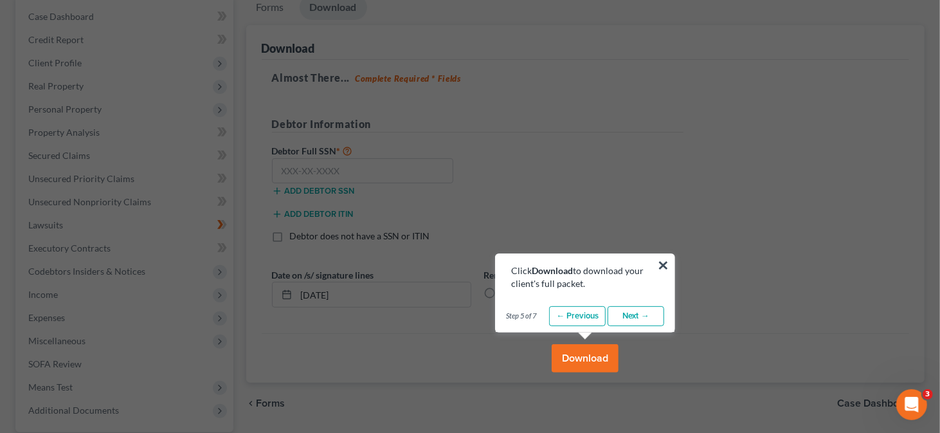
click at [628, 316] on link "Next →" at bounding box center [635, 316] width 57 height 21
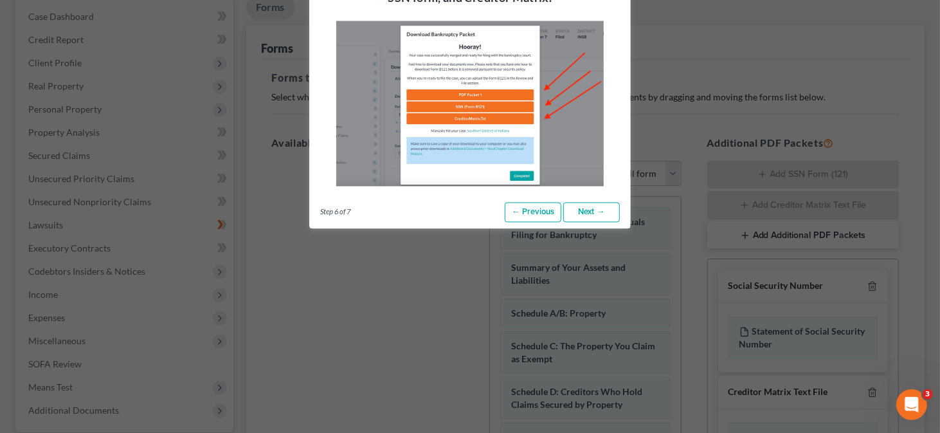
click at [579, 216] on link "Next →" at bounding box center [591, 212] width 57 height 21
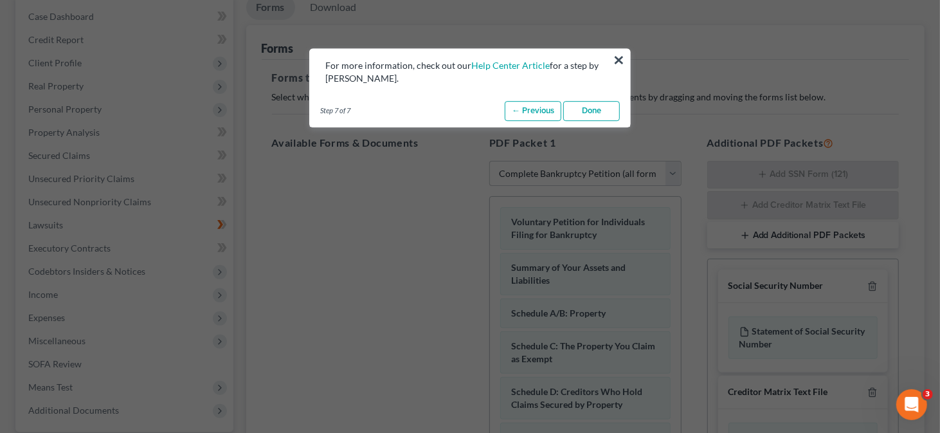
click at [585, 112] on link "Done" at bounding box center [591, 111] width 57 height 21
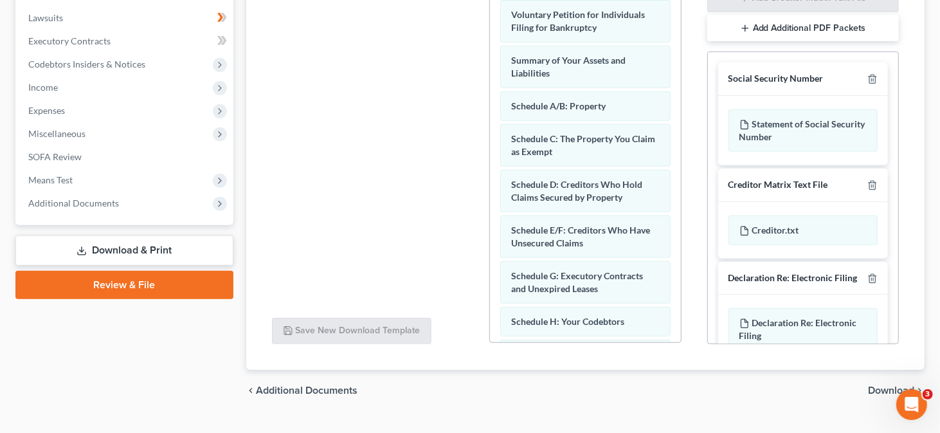
scroll to position [361, 0]
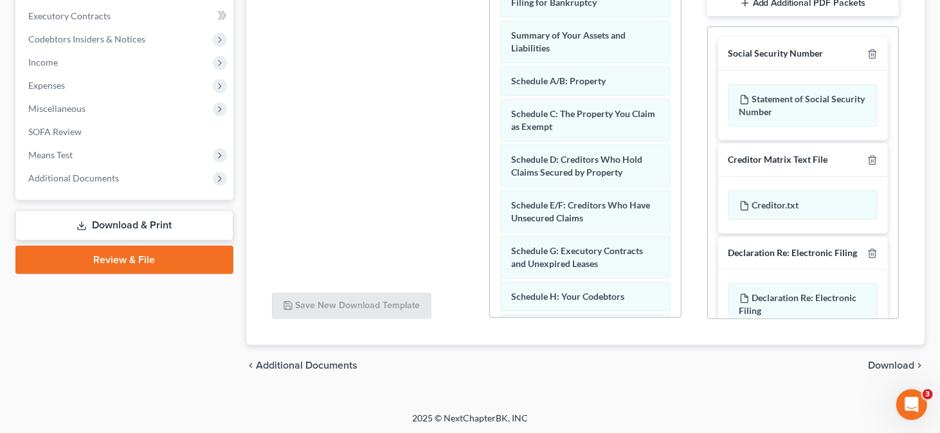
click at [877, 361] on span "Download" at bounding box center [891, 365] width 46 height 10
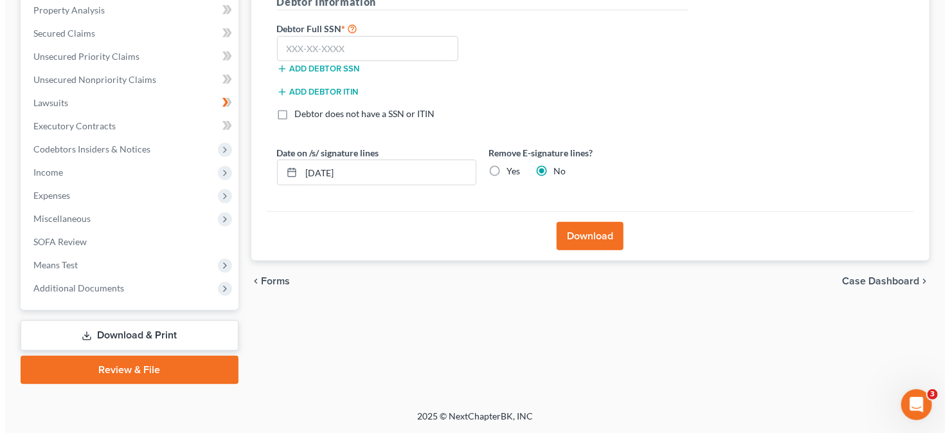
scroll to position [248, 0]
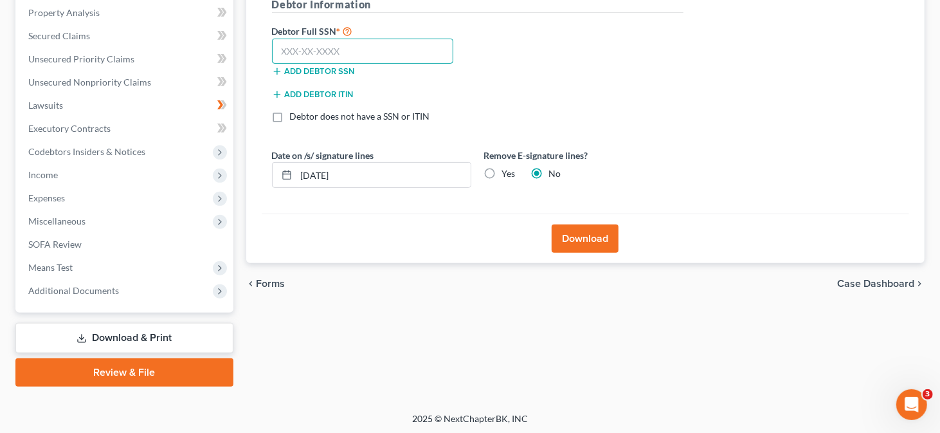
click at [312, 49] on input "text" at bounding box center [363, 52] width 182 height 26
type input "111-11-1111"
click at [605, 239] on button "Download" at bounding box center [585, 238] width 67 height 28
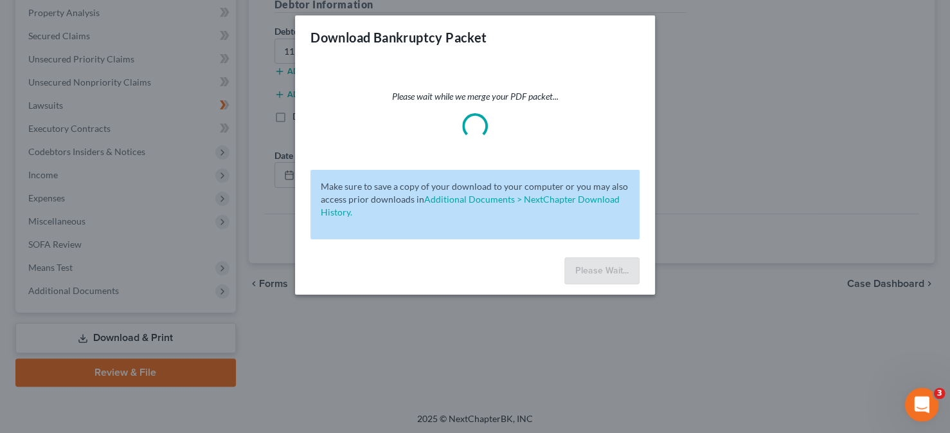
click at [927, 405] on div "Open Intercom Messenger" at bounding box center [920, 402] width 42 height 42
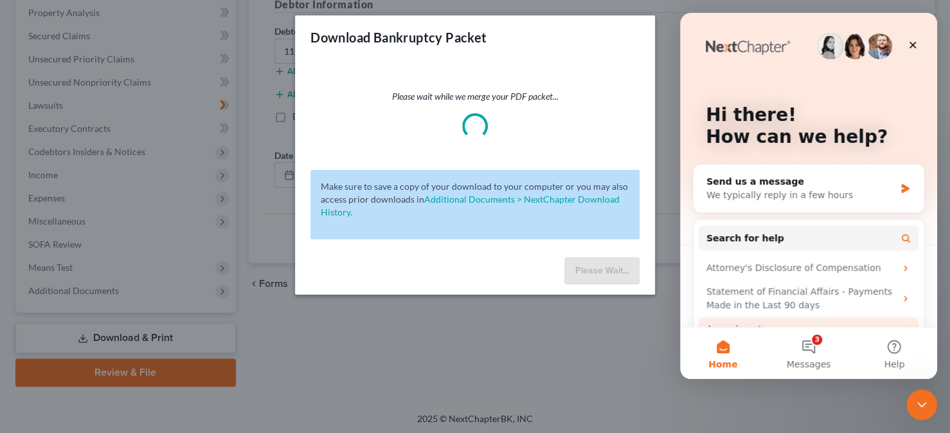
scroll to position [49, 0]
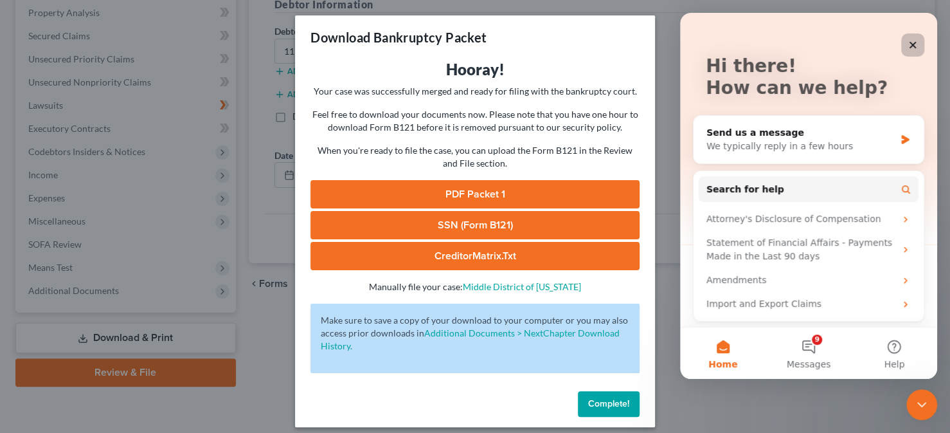
click at [912, 50] on div "Close" at bounding box center [912, 44] width 23 height 23
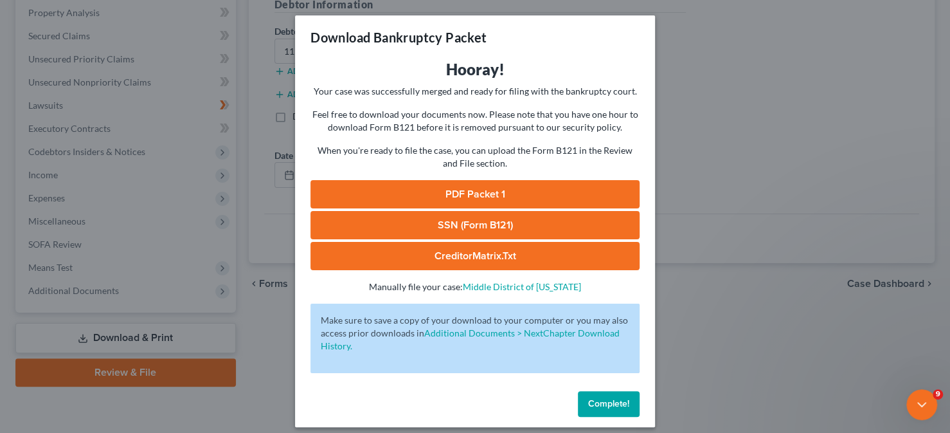
scroll to position [0, 0]
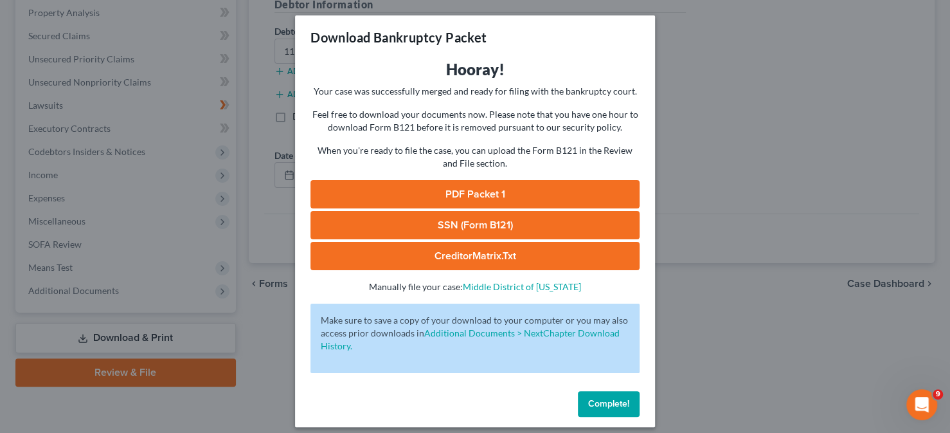
click at [455, 195] on link "PDF Packet 1" at bounding box center [474, 194] width 329 height 28
